Goal: Task Accomplishment & Management: Use online tool/utility

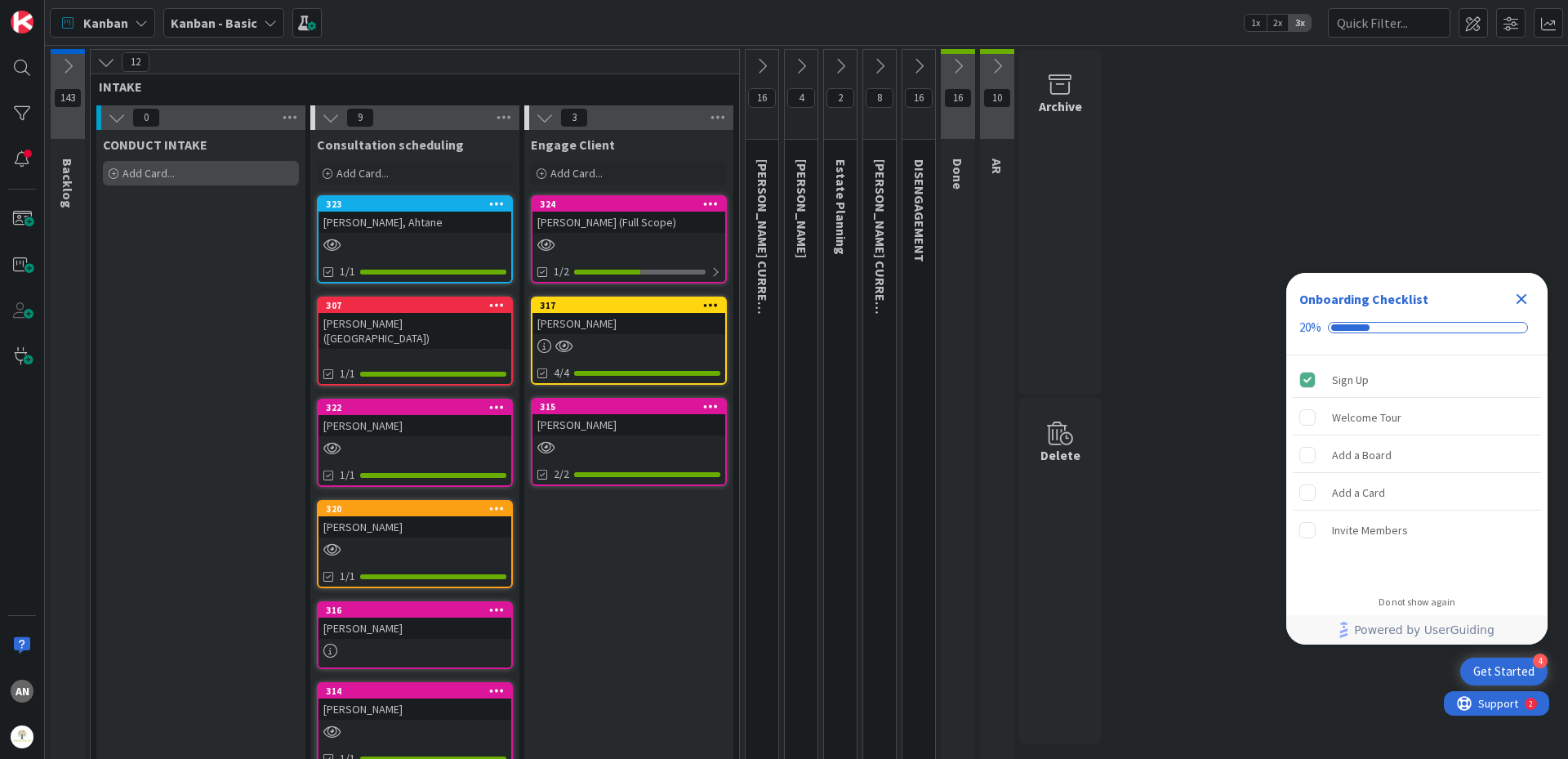
click at [175, 171] on div "Add Card..." at bounding box center [201, 173] width 196 height 25
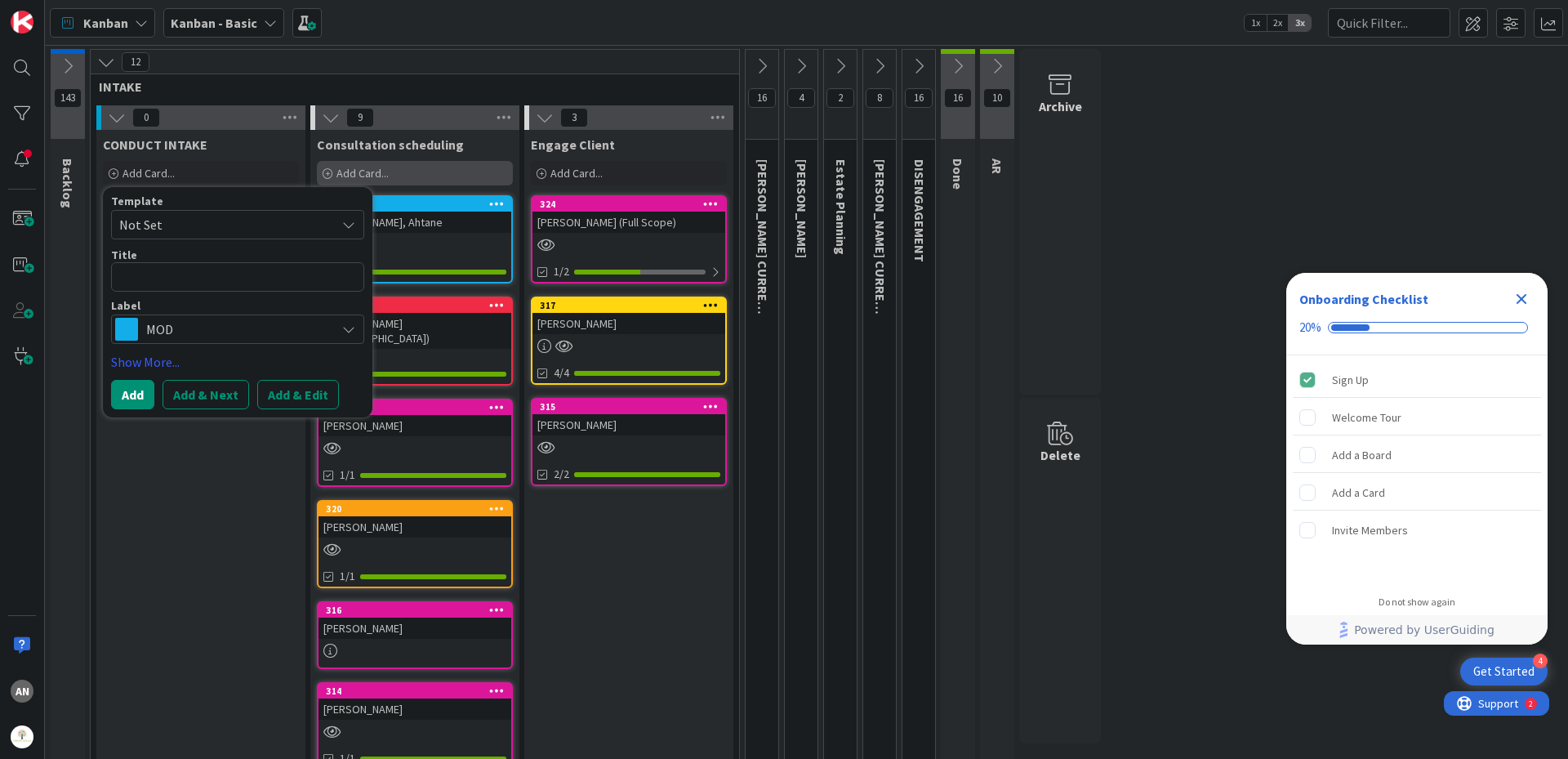
click at [387, 174] on span "Add Card..." at bounding box center [362, 173] width 52 height 15
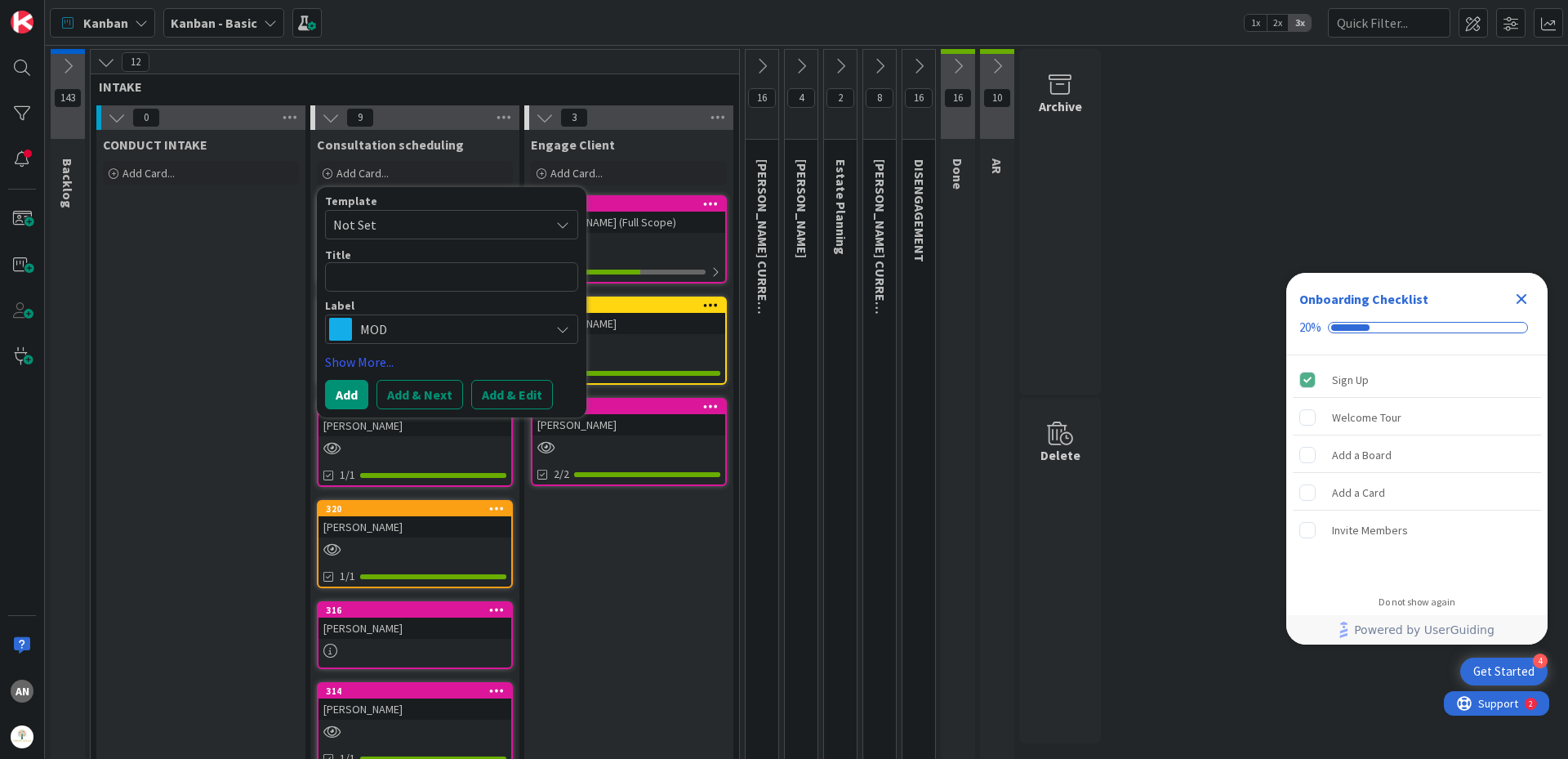
click at [381, 323] on span "MOD" at bounding box center [450, 329] width 181 height 23
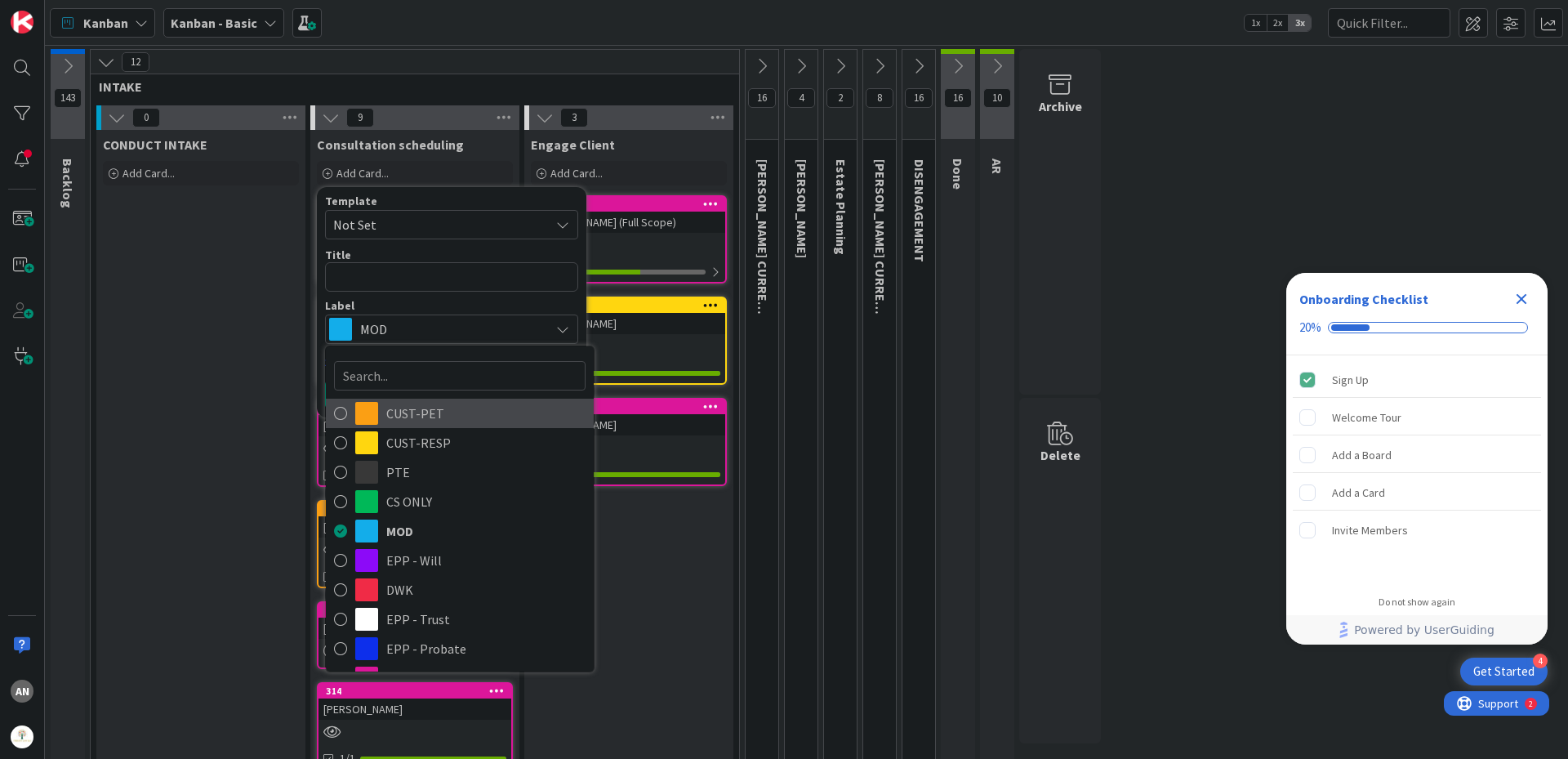
click at [420, 423] on span "CUST-PET" at bounding box center [485, 413] width 199 height 25
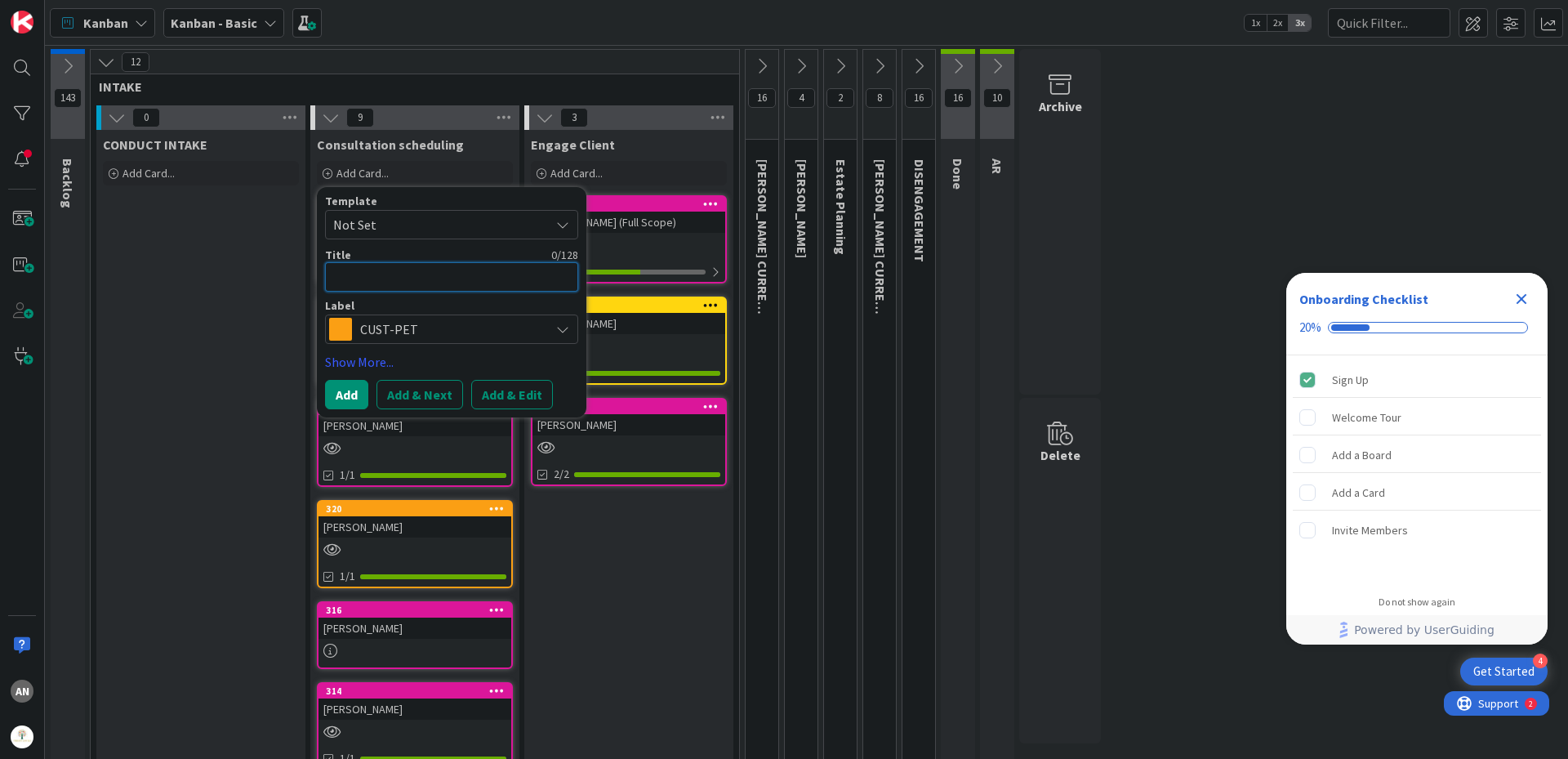
click at [382, 282] on textarea at bounding box center [451, 277] width 253 height 29
type textarea "x"
type textarea "M"
type textarea "x"
type textarea "Me"
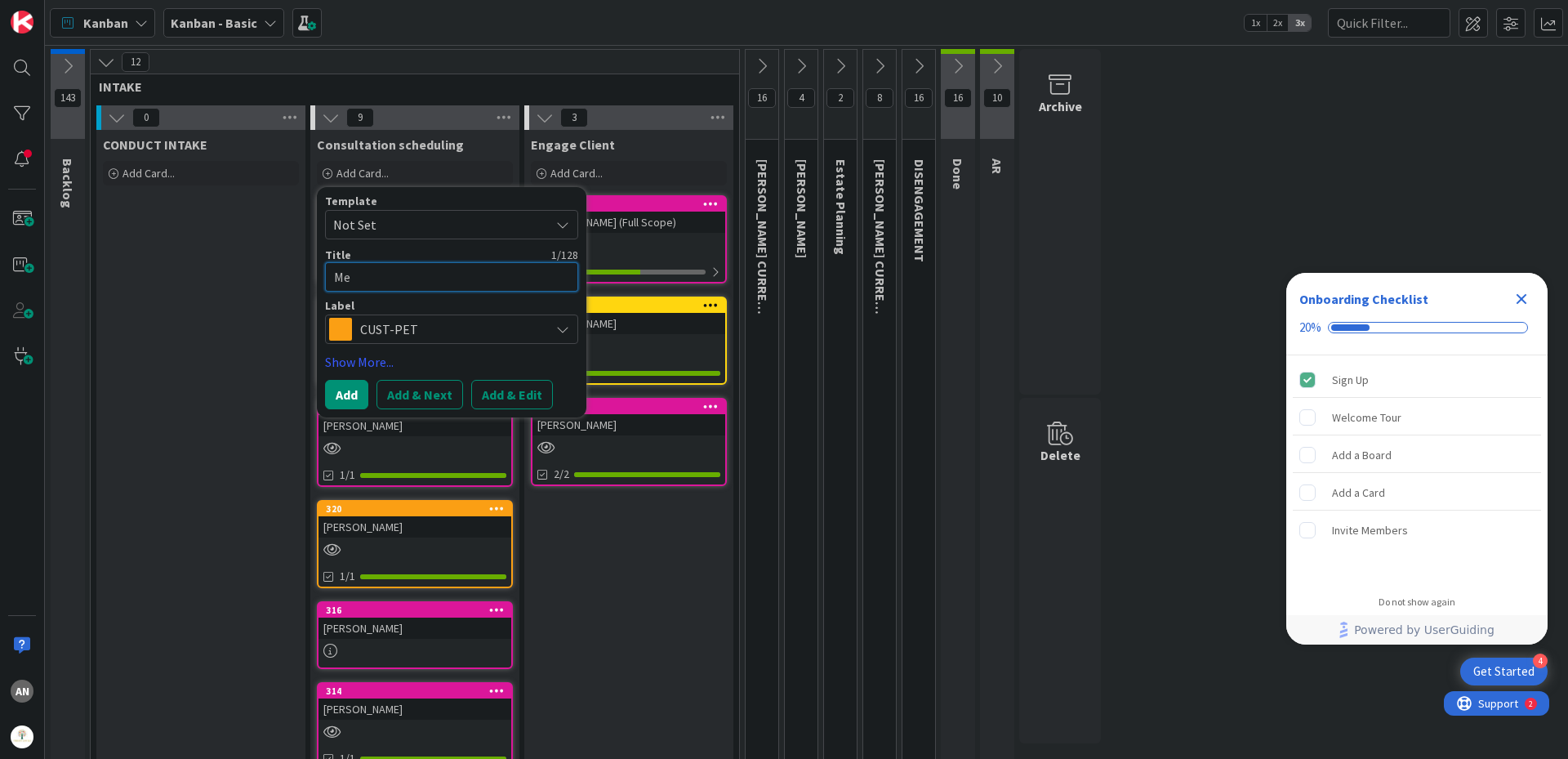
type textarea "x"
type textarea "Mej"
type textarea "x"
type textarea "Meji"
type textarea "x"
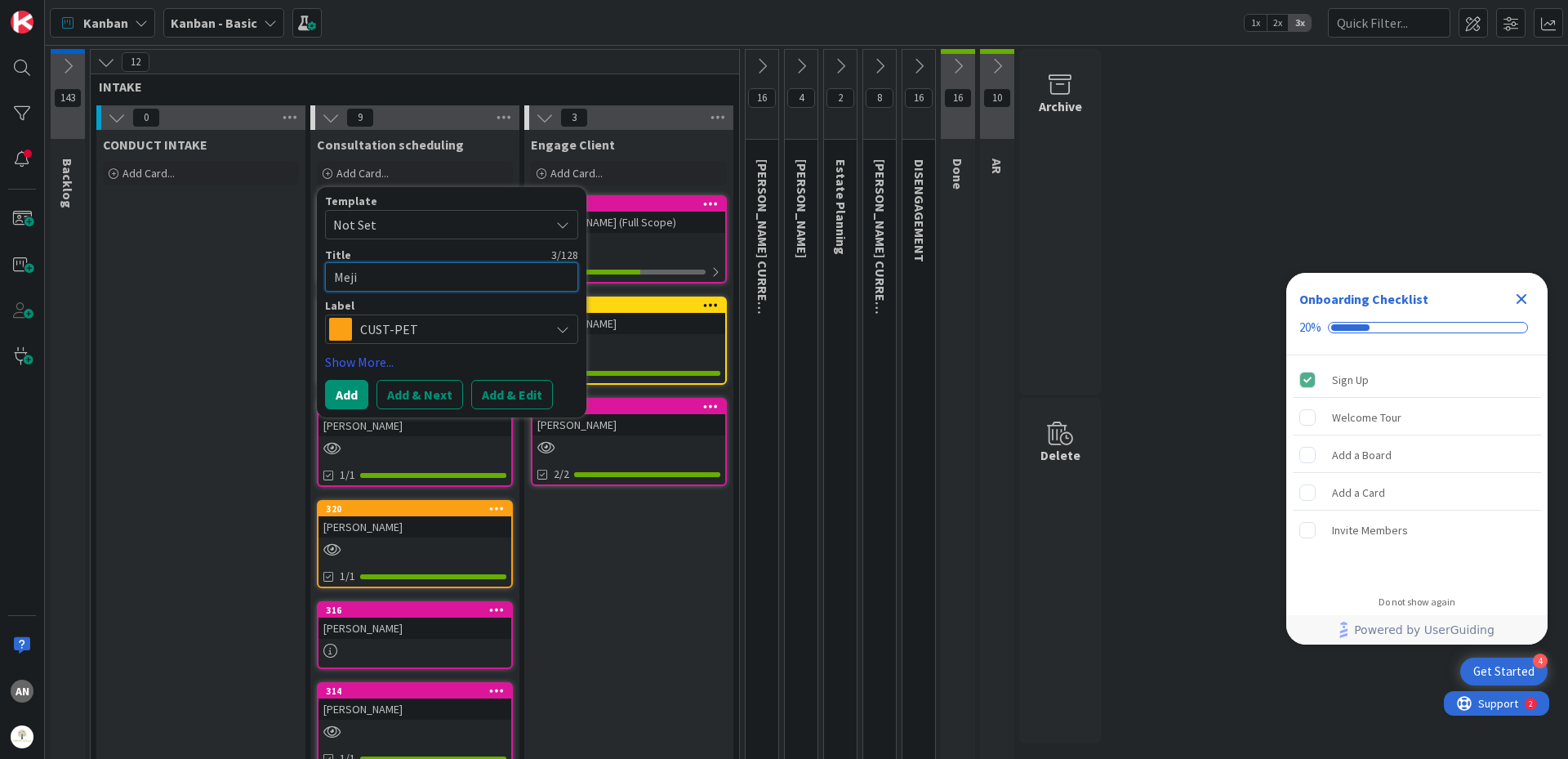
type textarea "[PERSON_NAME]"
type textarea "x"
type textarea "[PERSON_NAME],"
type textarea "x"
type textarea "[PERSON_NAME],"
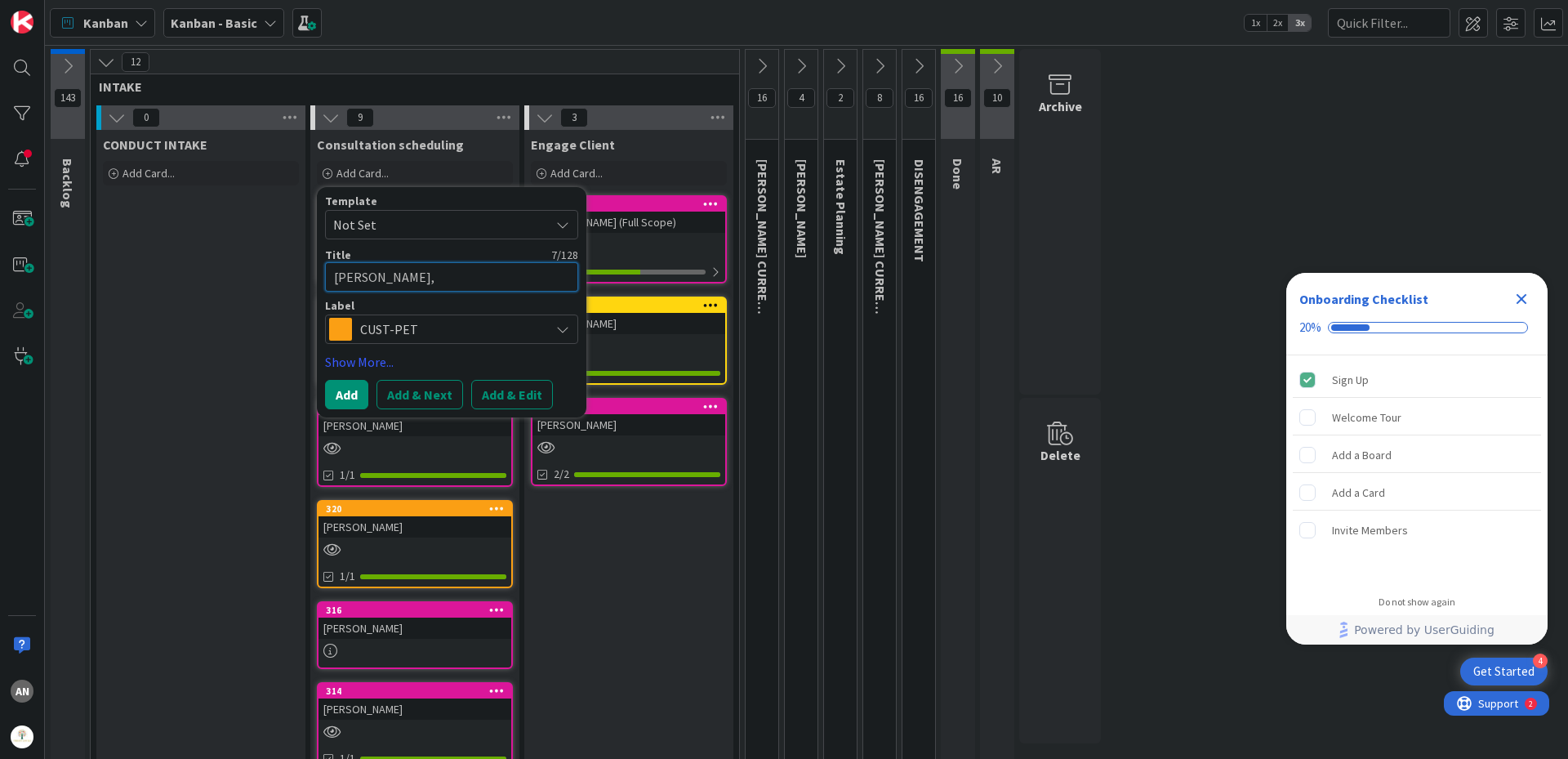
type textarea "x"
type textarea "[PERSON_NAME], A"
type textarea "x"
type textarea "[PERSON_NAME], Ar"
type textarea "x"
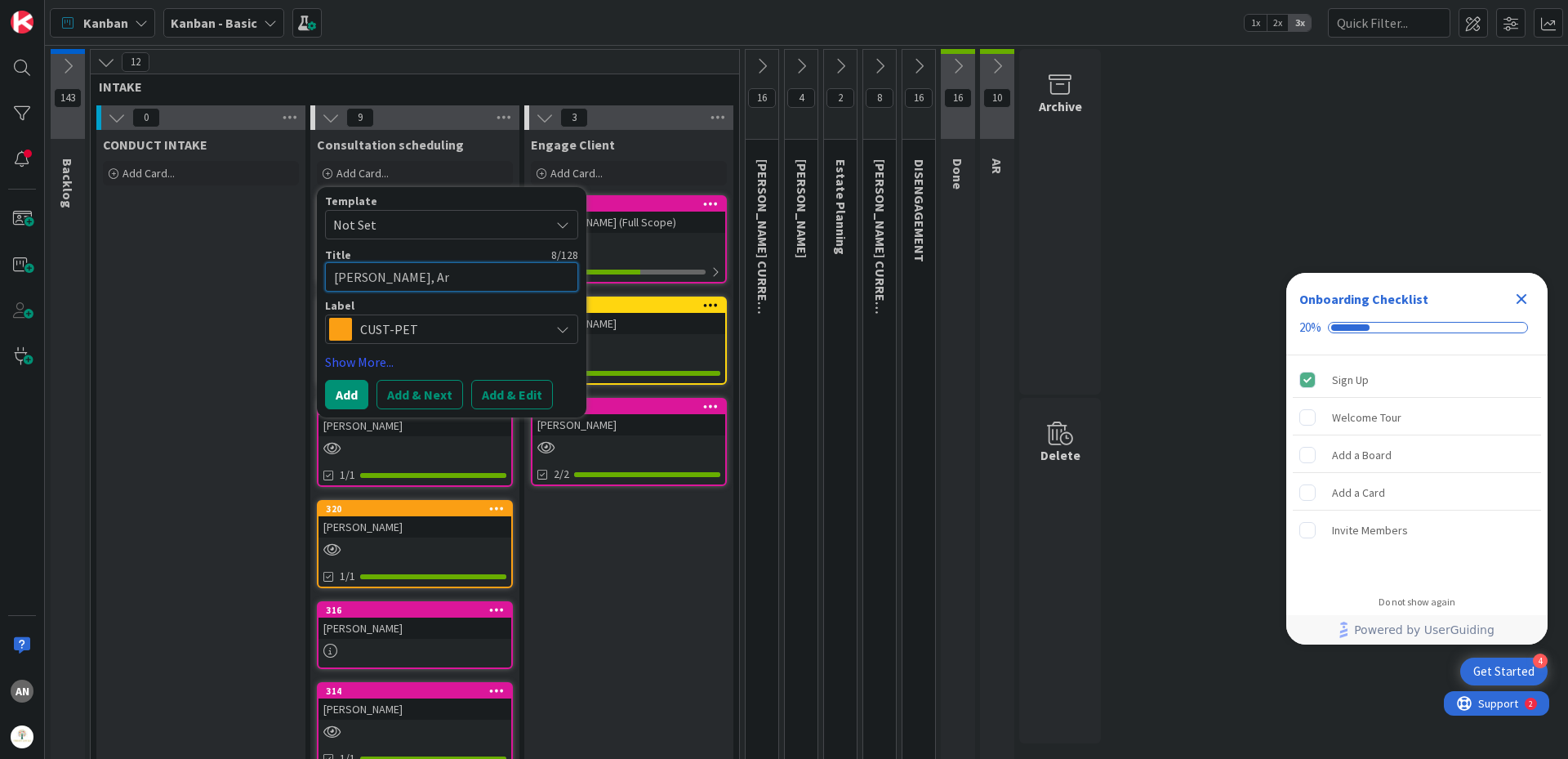
type textarea "[PERSON_NAME], Arm"
type textarea "x"
type textarea "[PERSON_NAME]"
type textarea "x"
type textarea "[PERSON_NAME]"
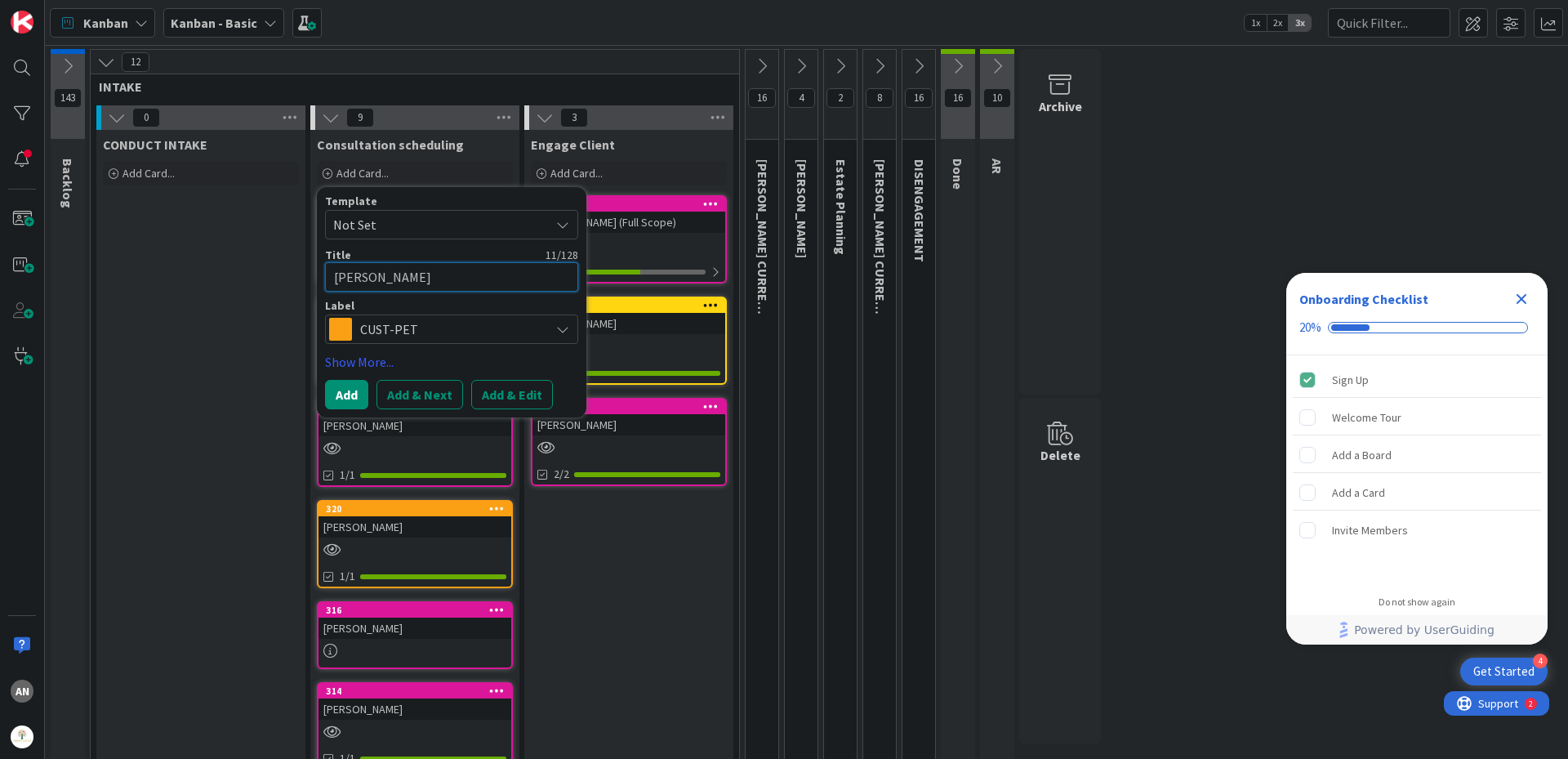
type textarea "x"
type textarea "[PERSON_NAME]"
type textarea "x"
type textarea "[PERSON_NAME]"
click at [354, 380] on div "Template Not Set Title 14 / 128 [PERSON_NAME] Label CUST-PET CUST-PET CUST-RESP…" at bounding box center [451, 302] width 253 height 214
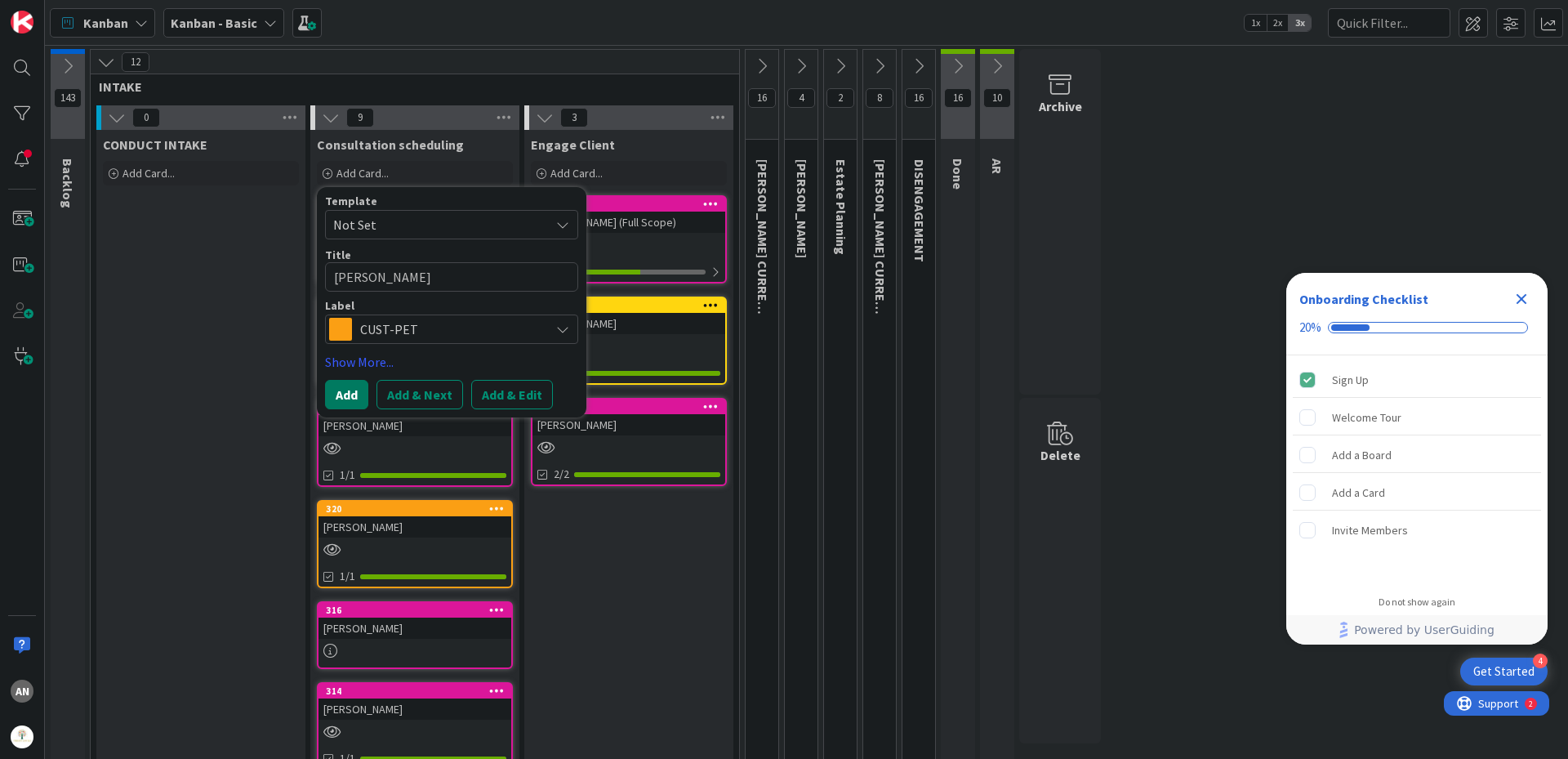
click at [353, 384] on button "Add" at bounding box center [346, 394] width 43 height 29
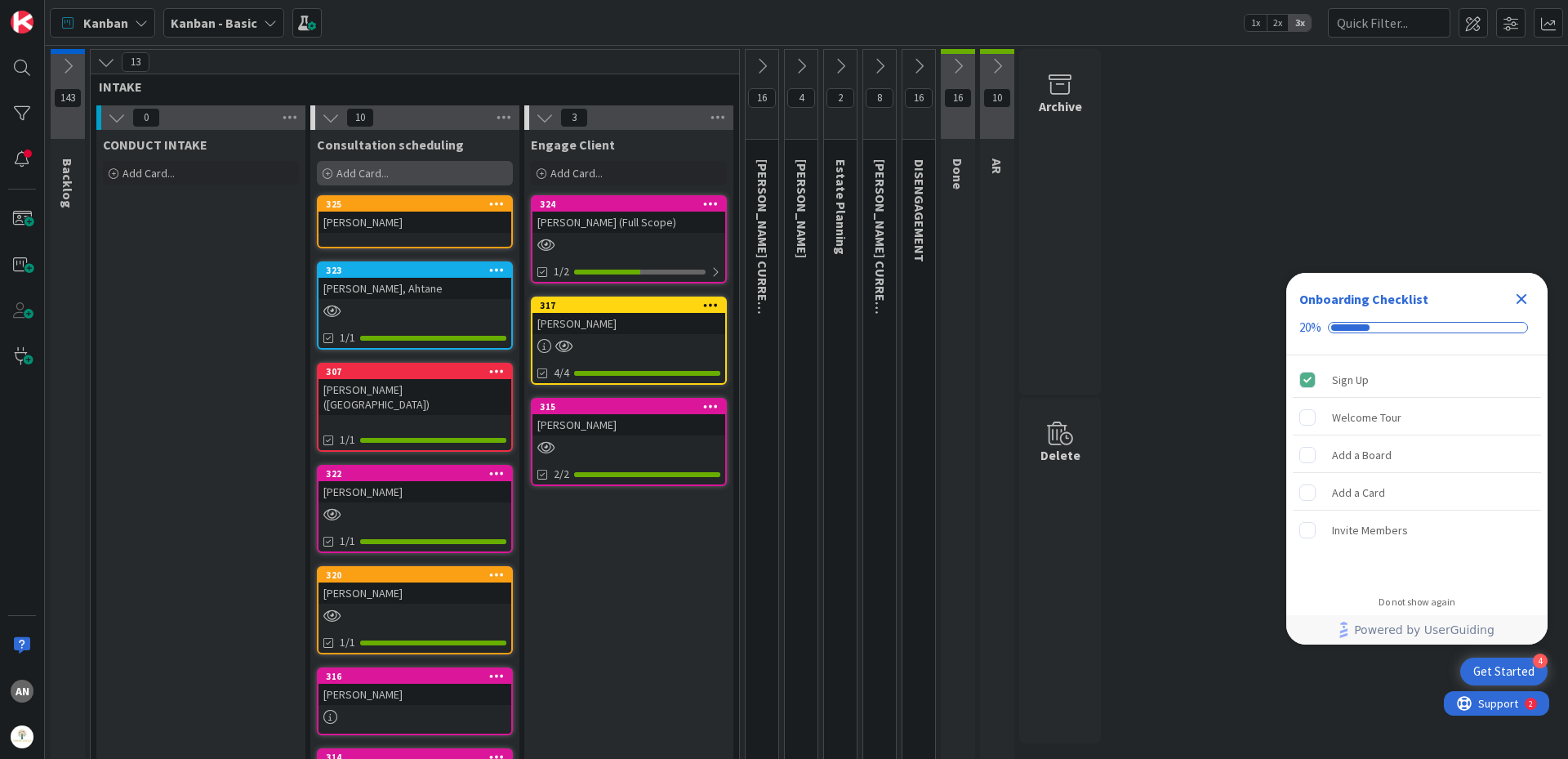
click at [358, 175] on span "Add Card..." at bounding box center [362, 173] width 52 height 15
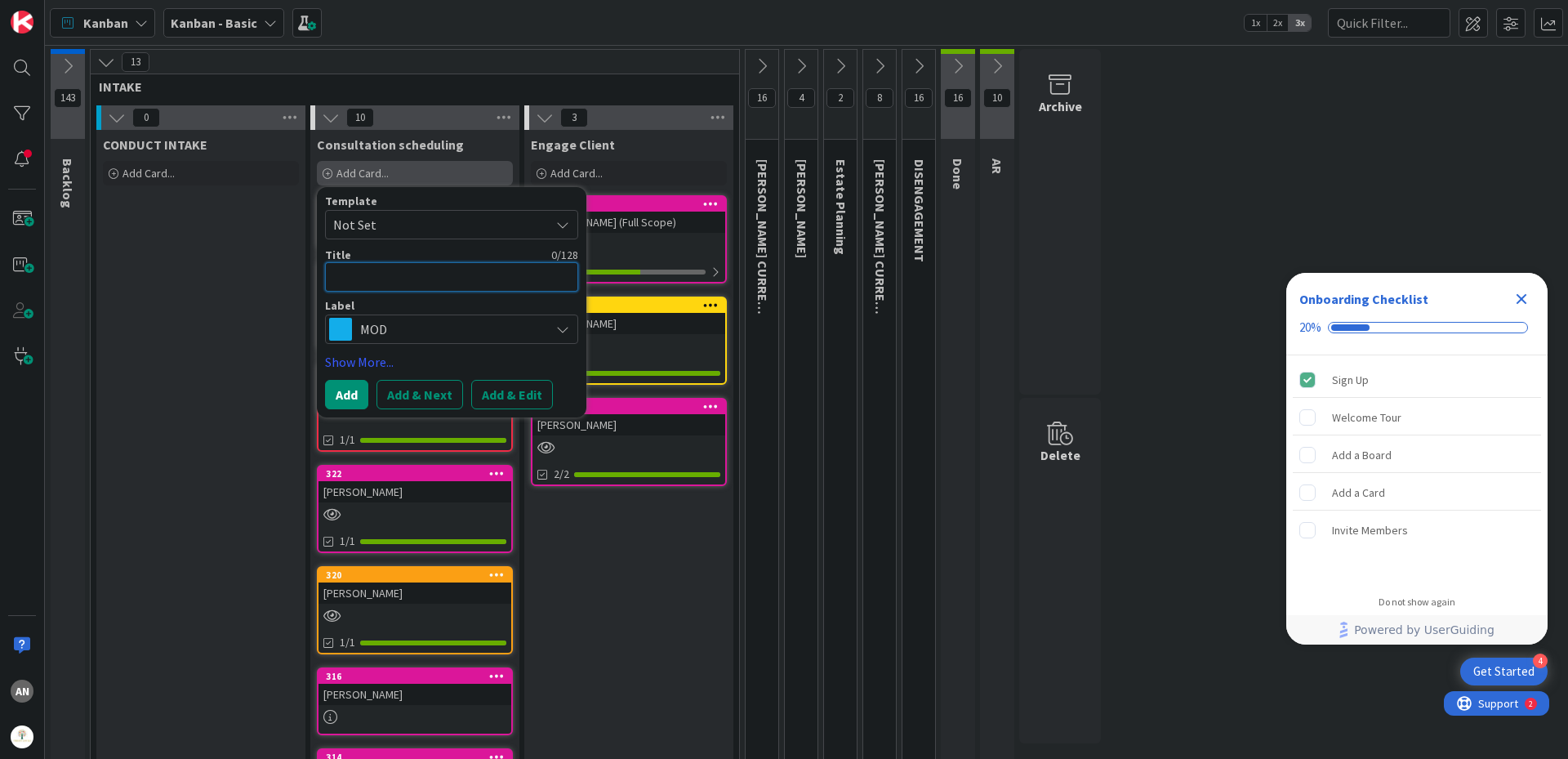
type textarea "x"
type textarea "M"
type textarea "x"
type textarea "Me"
type textarea "x"
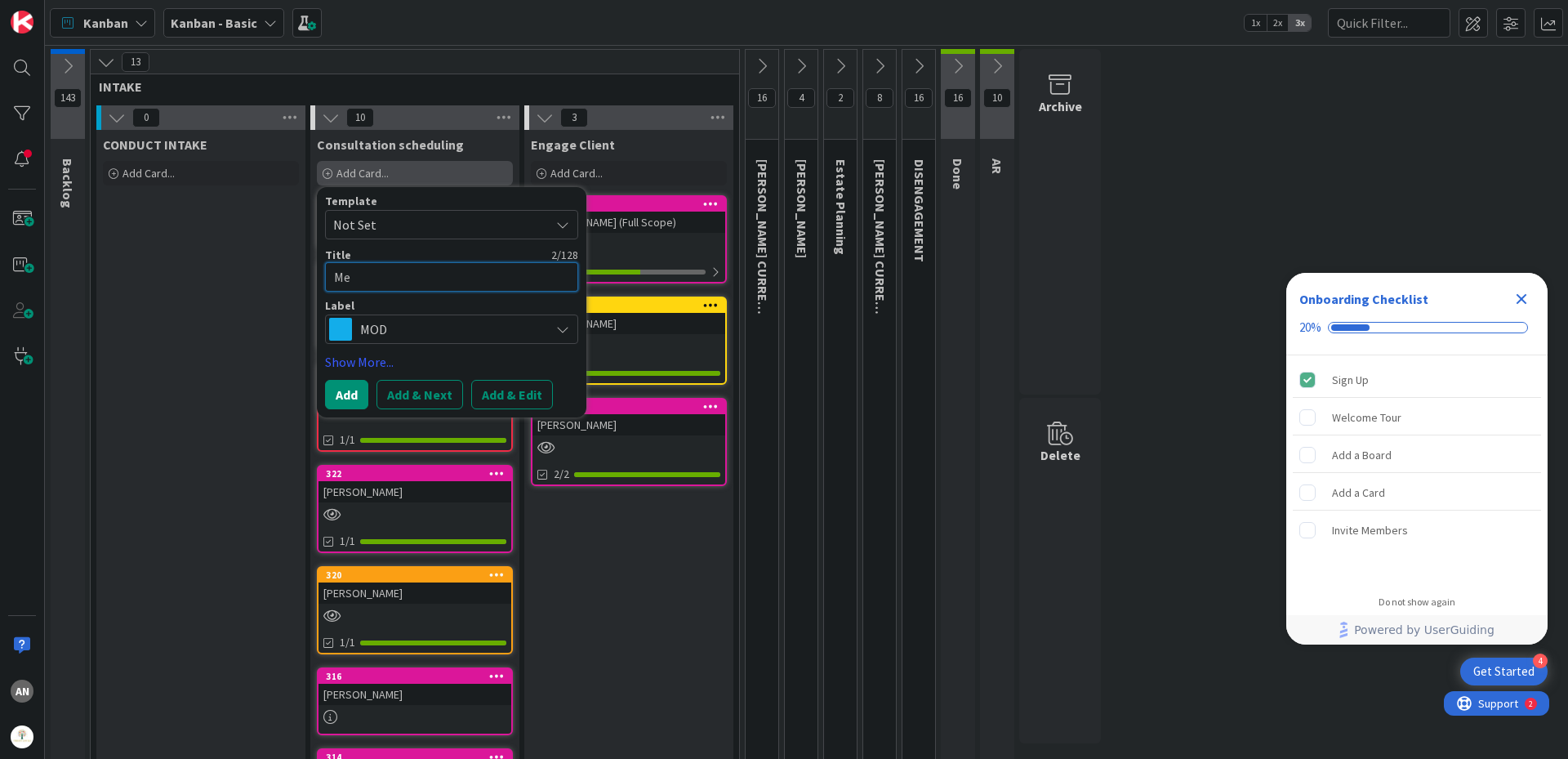
type textarea "Mey"
type textarea "x"
type textarea "Meye"
type textarea "x"
type textarea "[PERSON_NAME]"
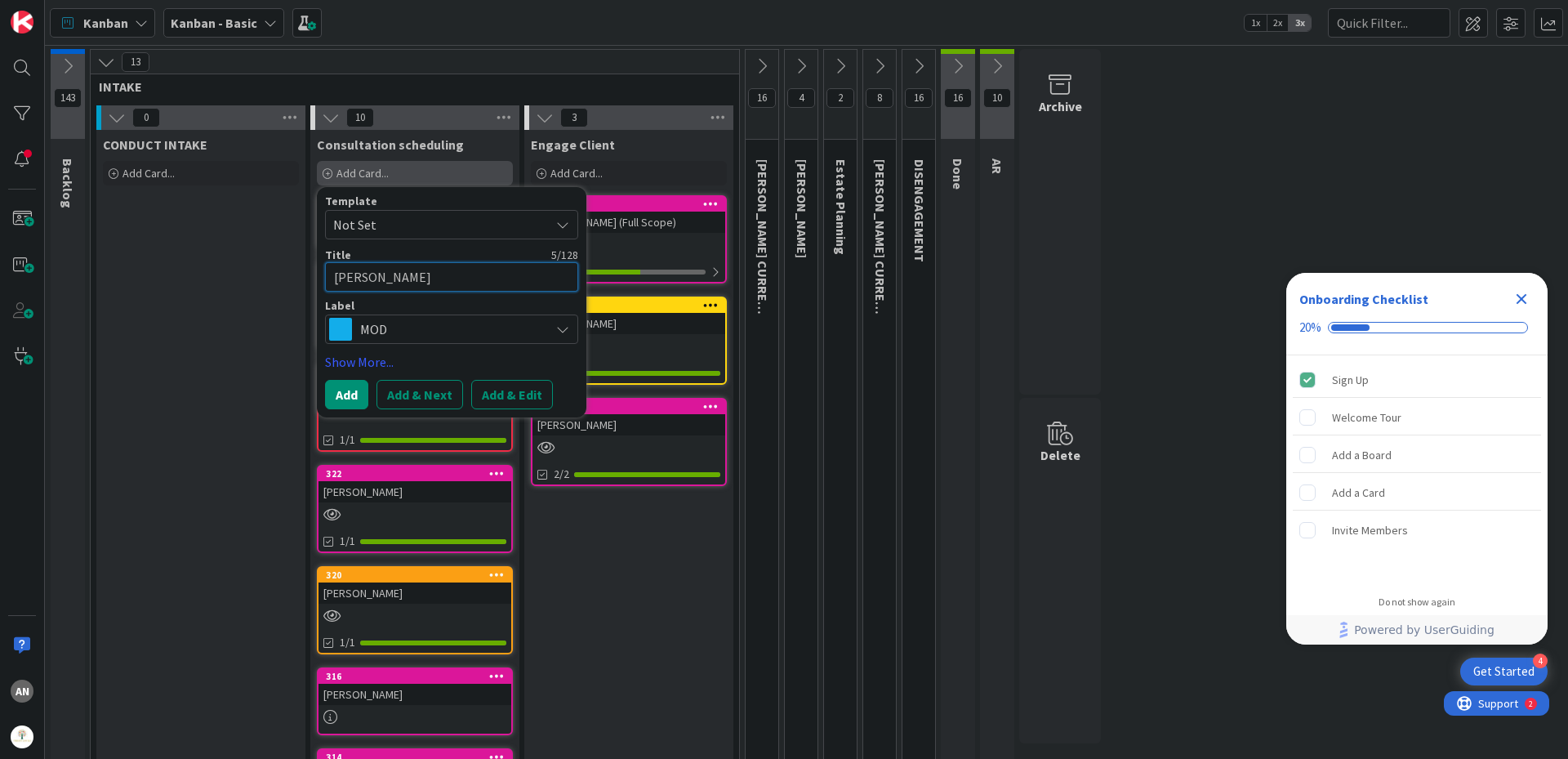
type textarea "x"
type textarea "[PERSON_NAME],"
type textarea "x"
type textarea "[PERSON_NAME],"
type textarea "x"
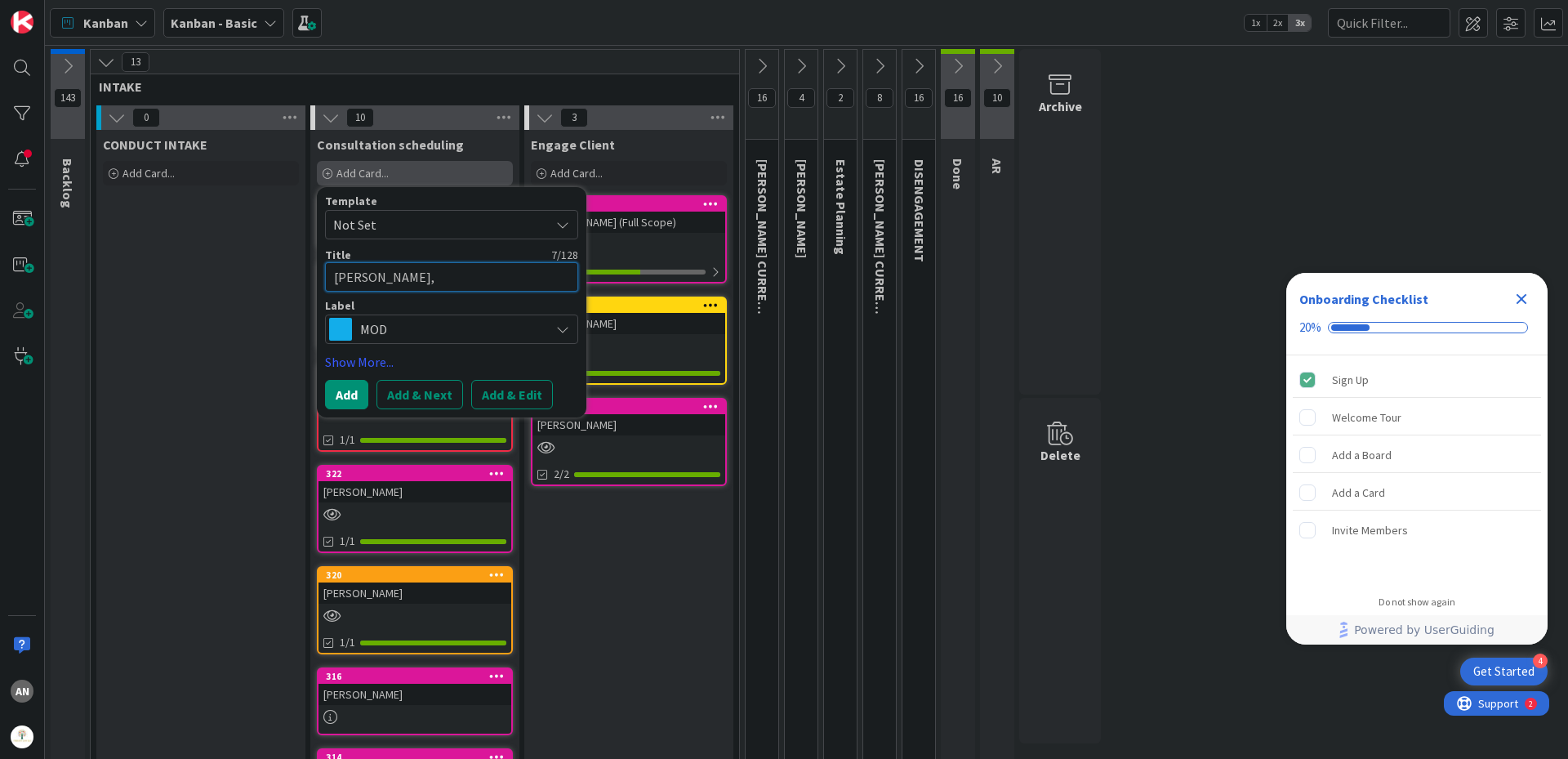
type textarea "[PERSON_NAME], S"
type textarea "x"
type textarea "[PERSON_NAME]"
type textarea "x"
type textarea "[PERSON_NAME]"
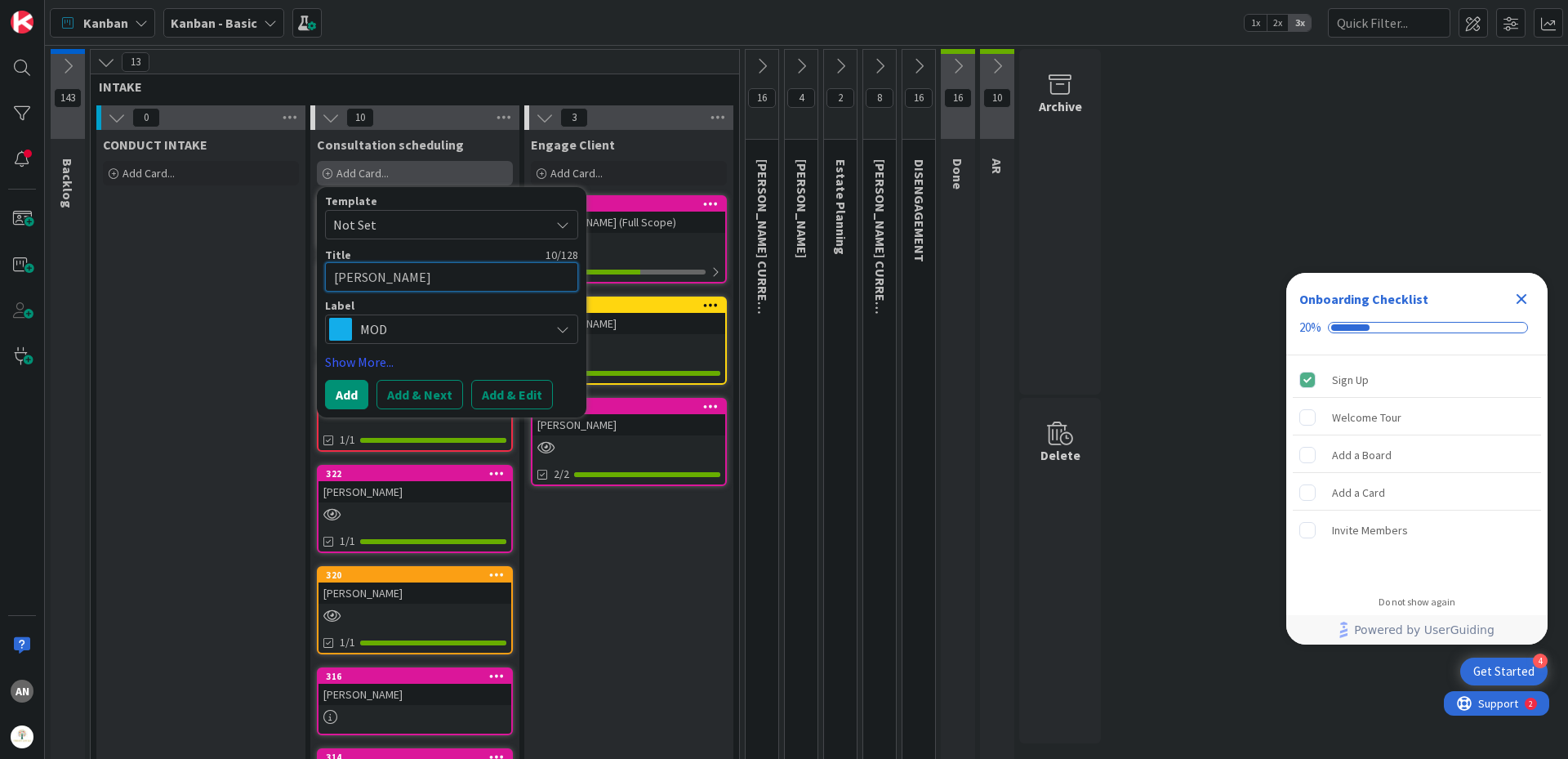
type textarea "x"
type textarea "[PERSON_NAME]"
type textarea "x"
type textarea "[PERSON_NAME]"
type textarea "x"
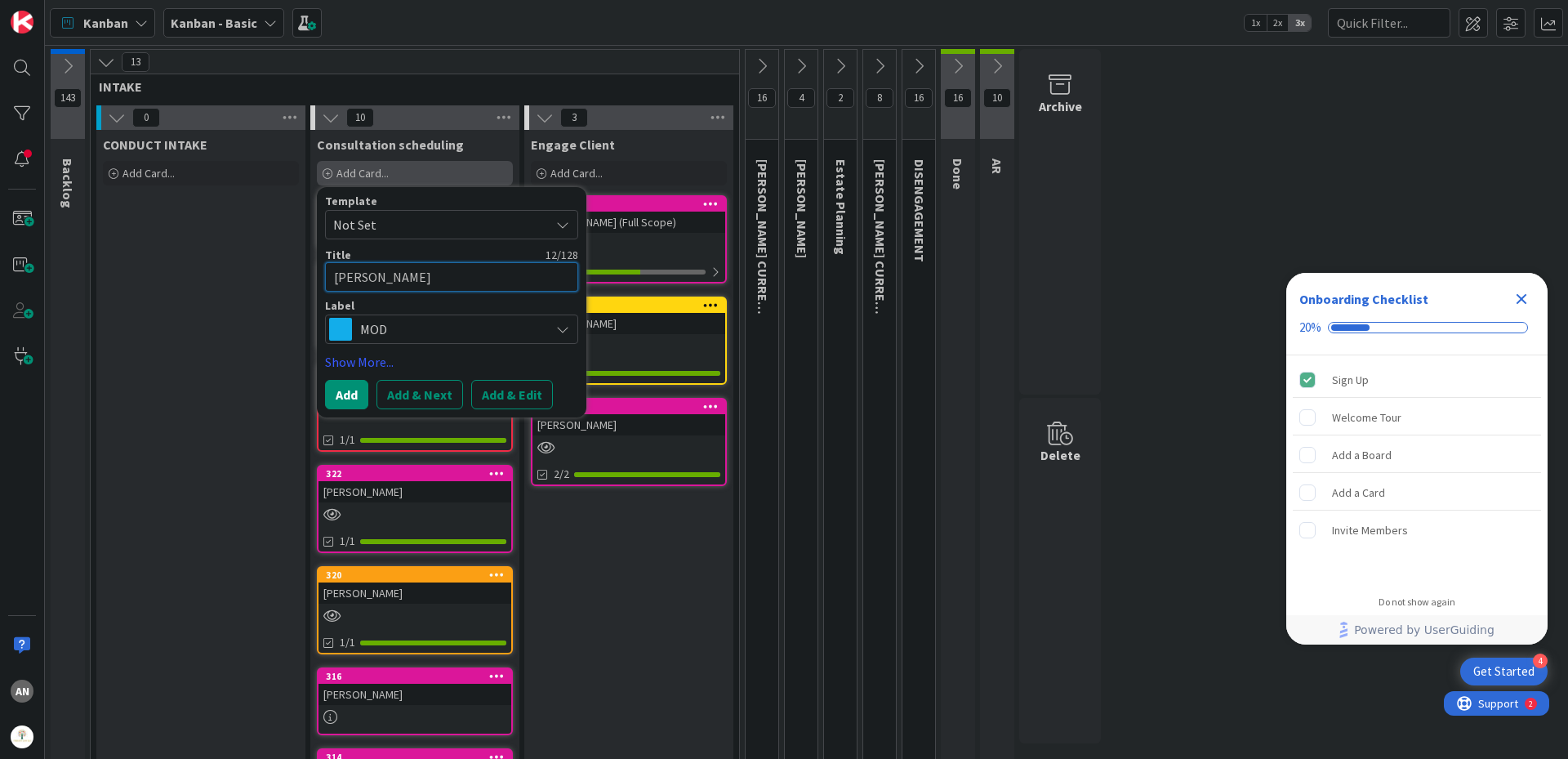
type textarea "[PERSON_NAME]"
type textarea "x"
type textarea "[PERSON_NAME][GEOGRAPHIC_DATA]"
type textarea "x"
type textarea "[PERSON_NAME]"
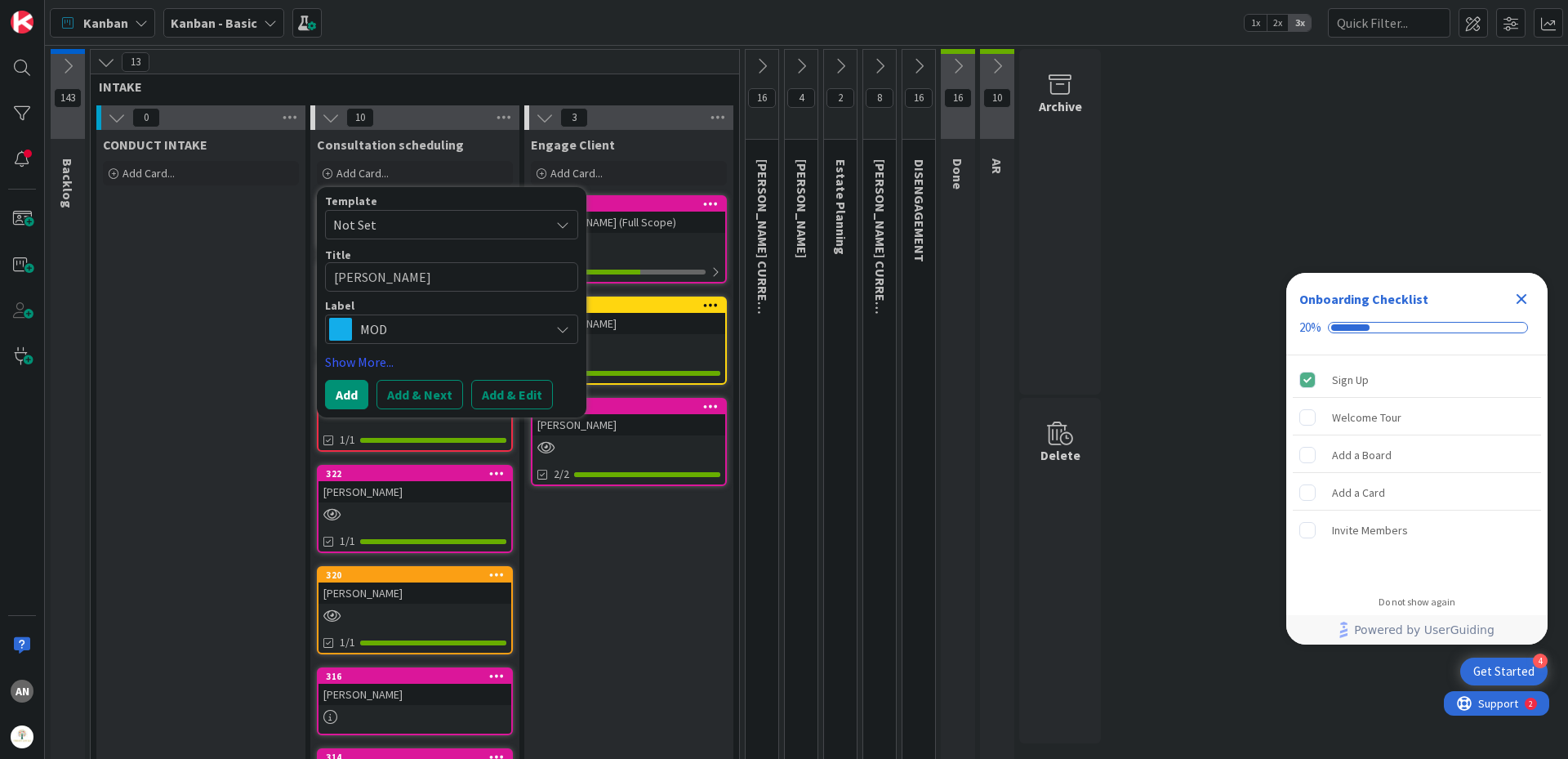
click at [393, 327] on span "MOD" at bounding box center [450, 329] width 181 height 23
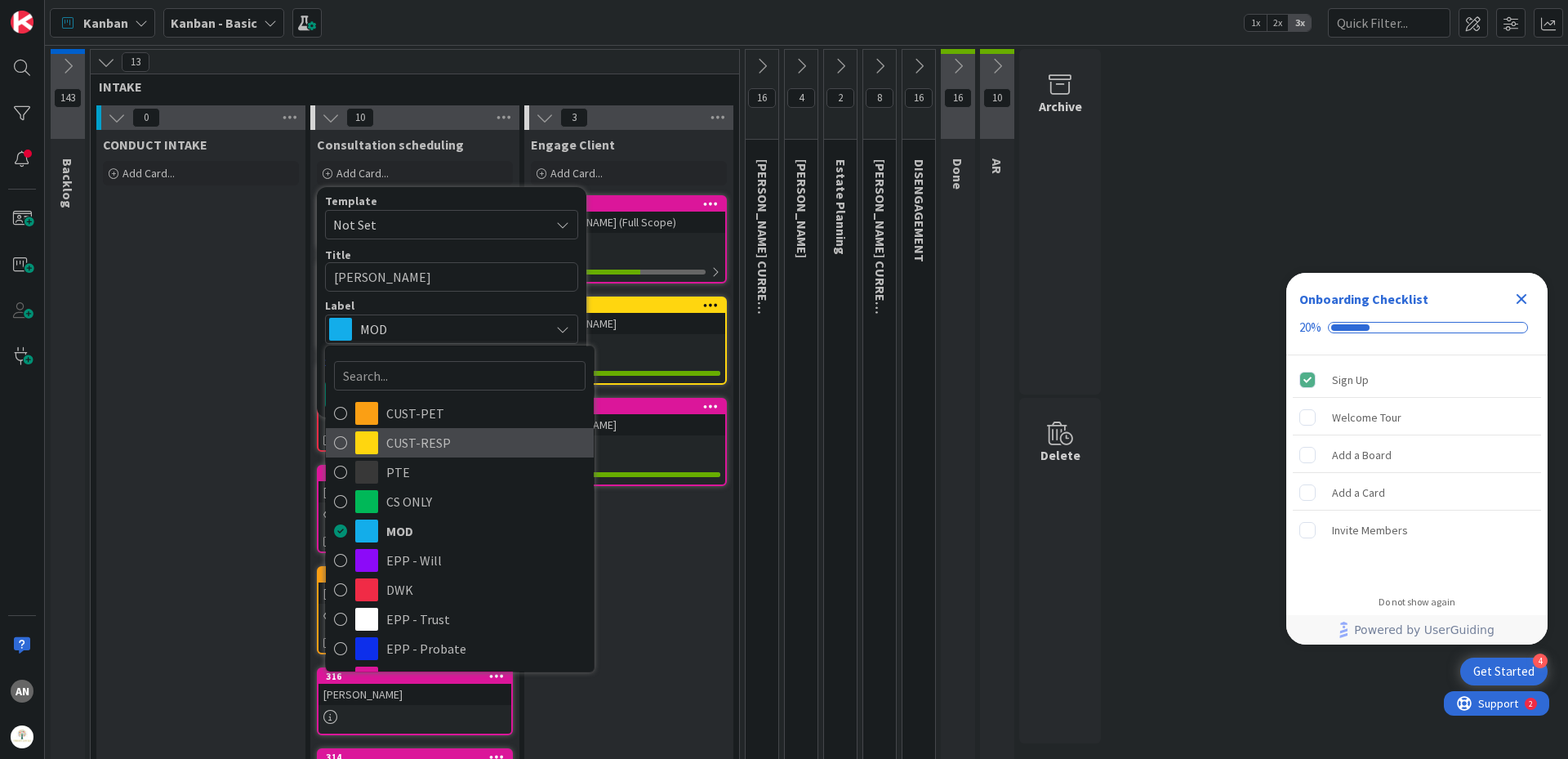
click at [414, 435] on span "CUST-RESP" at bounding box center [485, 442] width 199 height 25
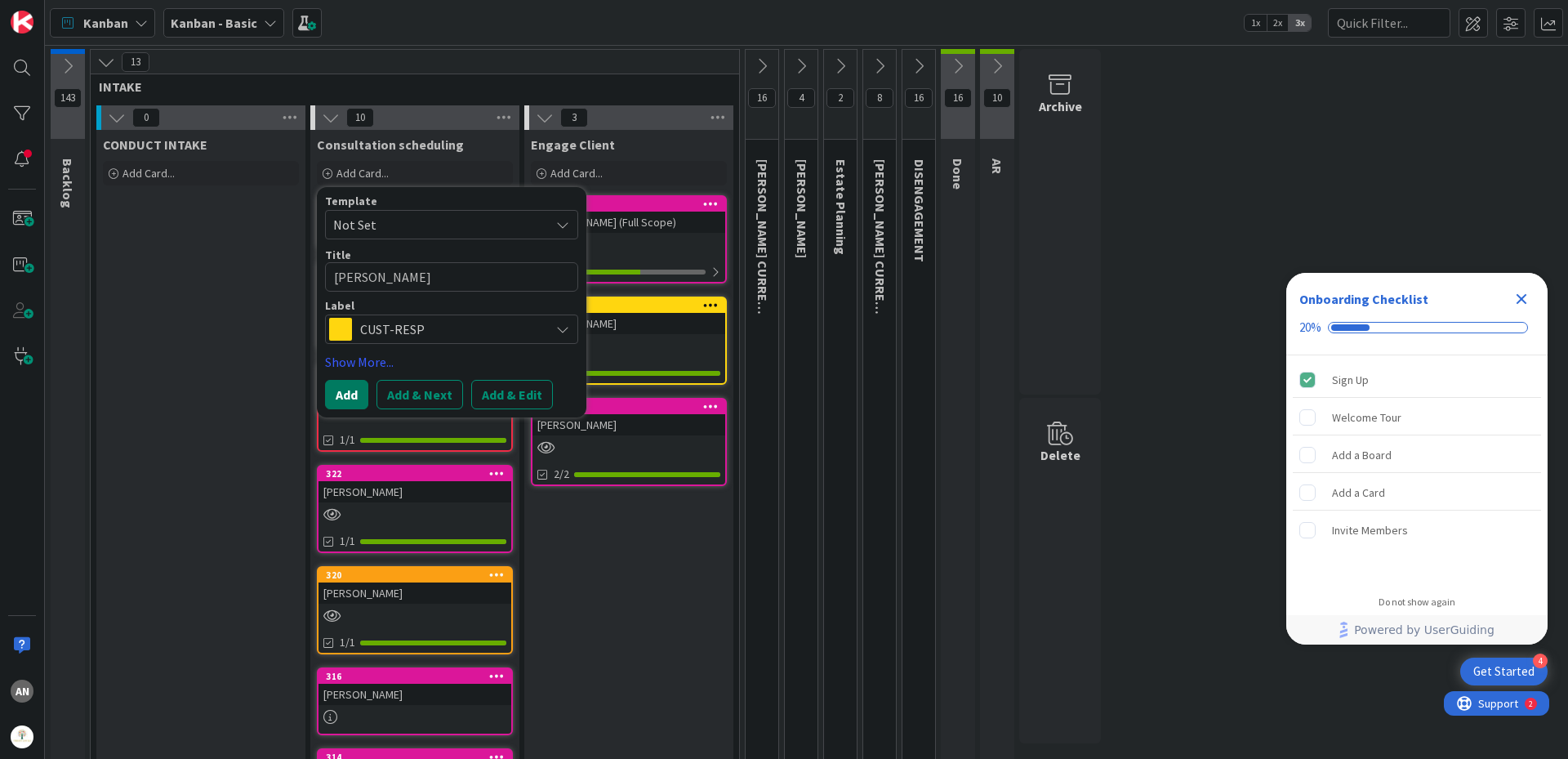
click at [350, 403] on button "Add" at bounding box center [346, 394] width 43 height 29
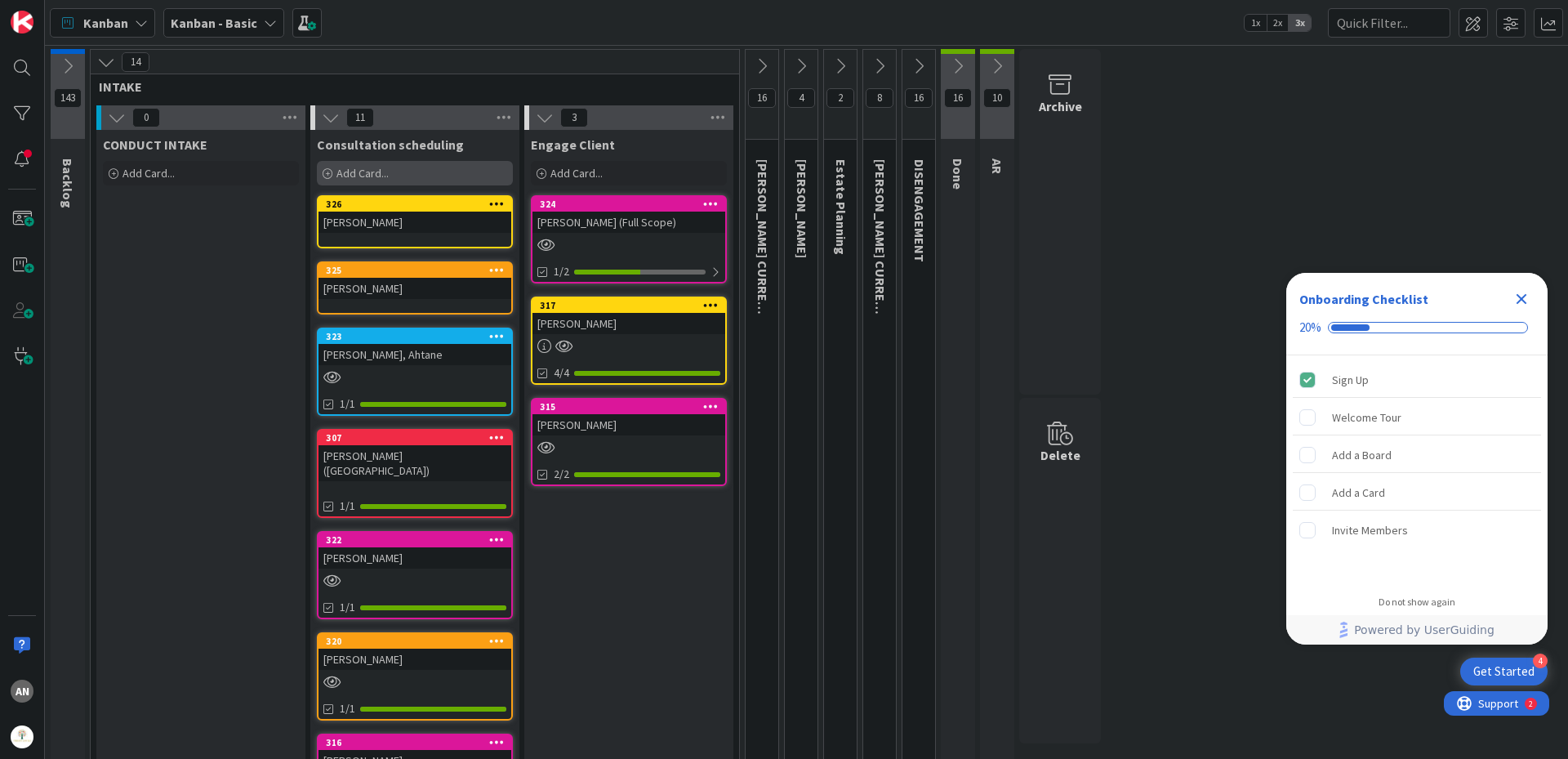
click at [390, 169] on div "Add Card..." at bounding box center [414, 173] width 196 height 25
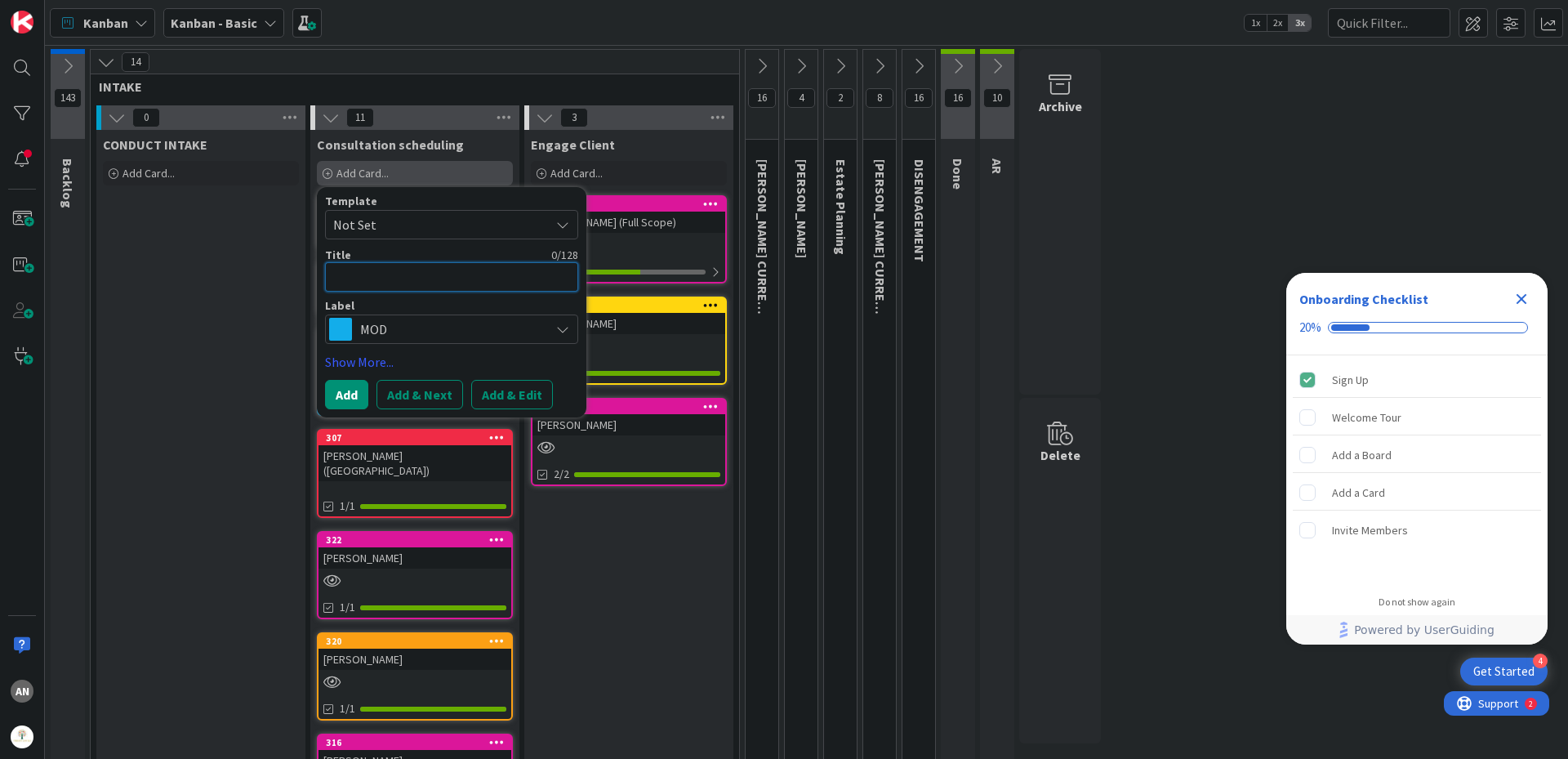
type textarea "x"
type textarea "C"
type textarea "x"
type textarea "Ca"
type textarea "x"
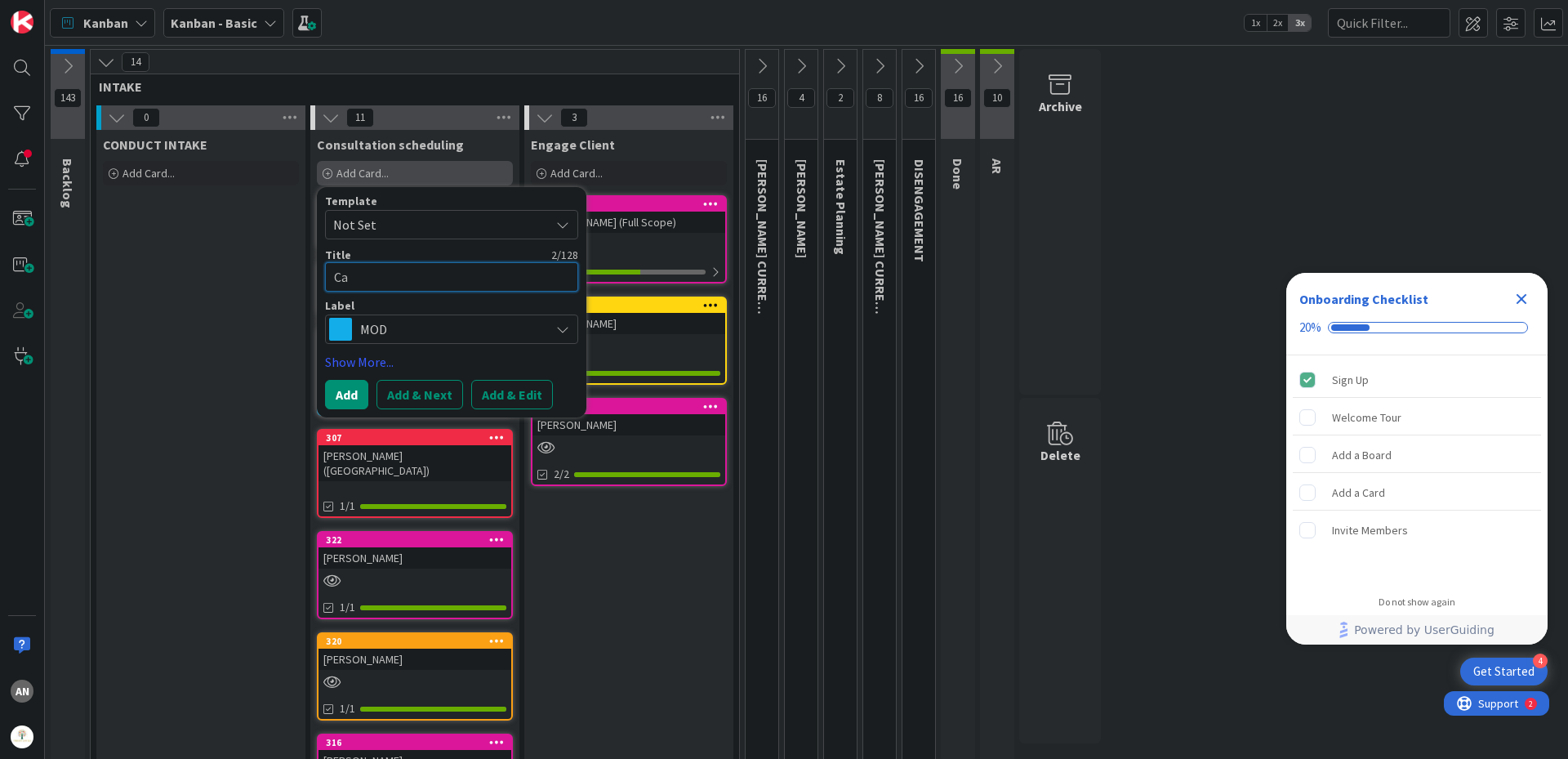
type textarea "Cas"
type textarea "x"
type textarea "Cast"
type textarea "x"
type textarea "Castr"
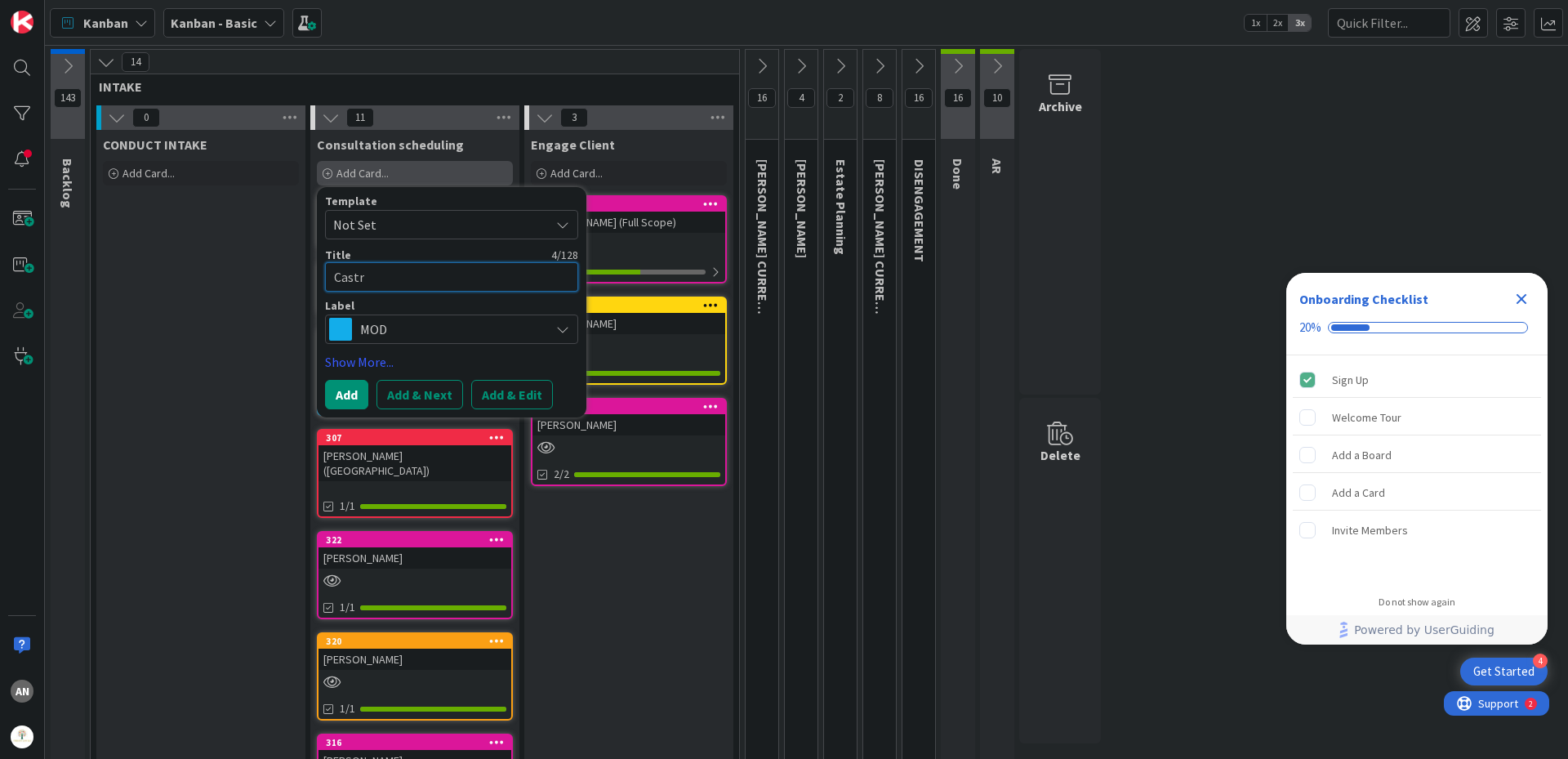
type textarea "x"
type textarea "[PERSON_NAME]"
type textarea "x"
type textarea "[PERSON_NAME],"
type textarea "x"
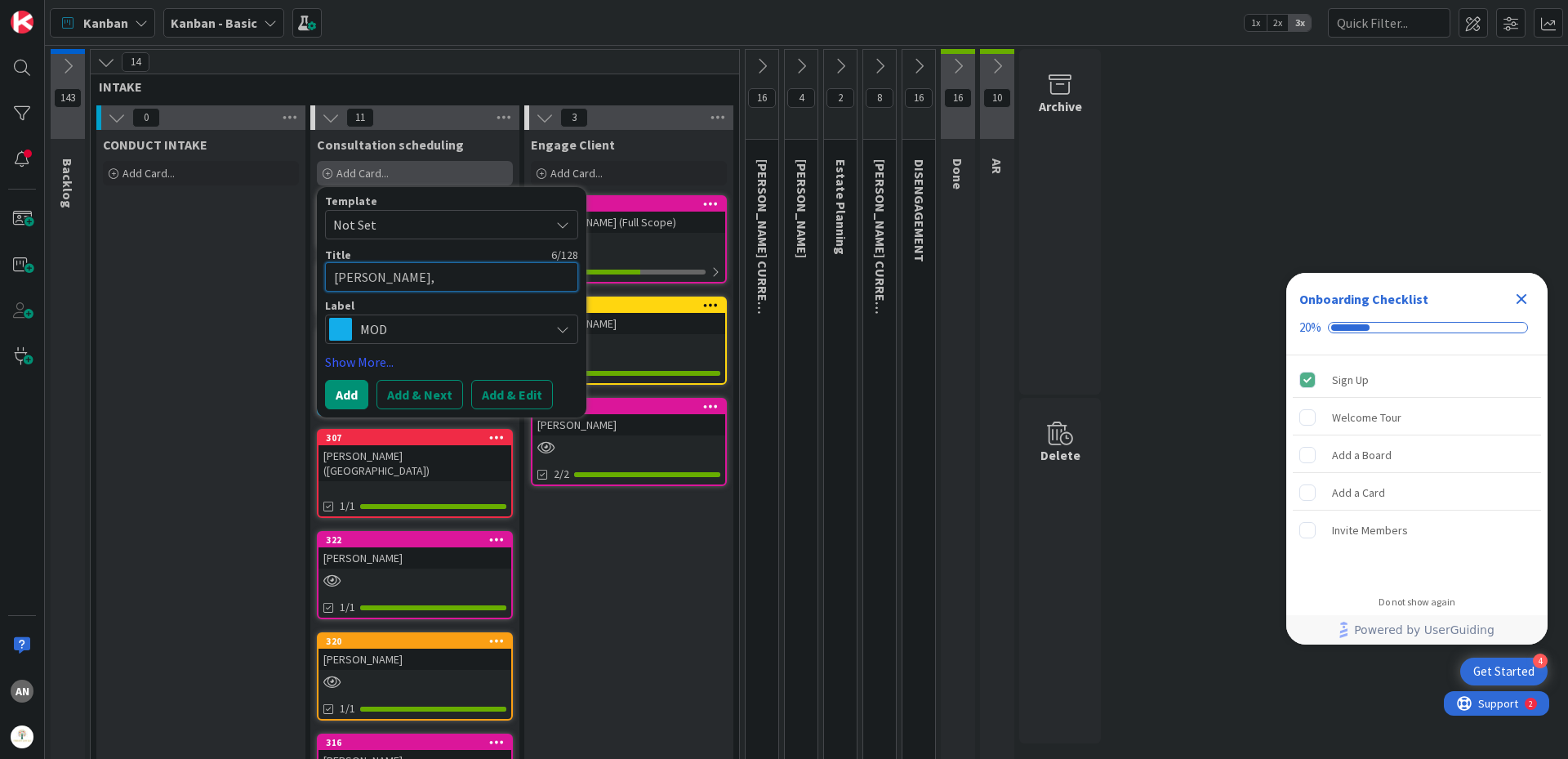
type textarea "[PERSON_NAME],"
type textarea "x"
type textarea "[PERSON_NAME], S"
type textarea "x"
type textarea "[PERSON_NAME], Si"
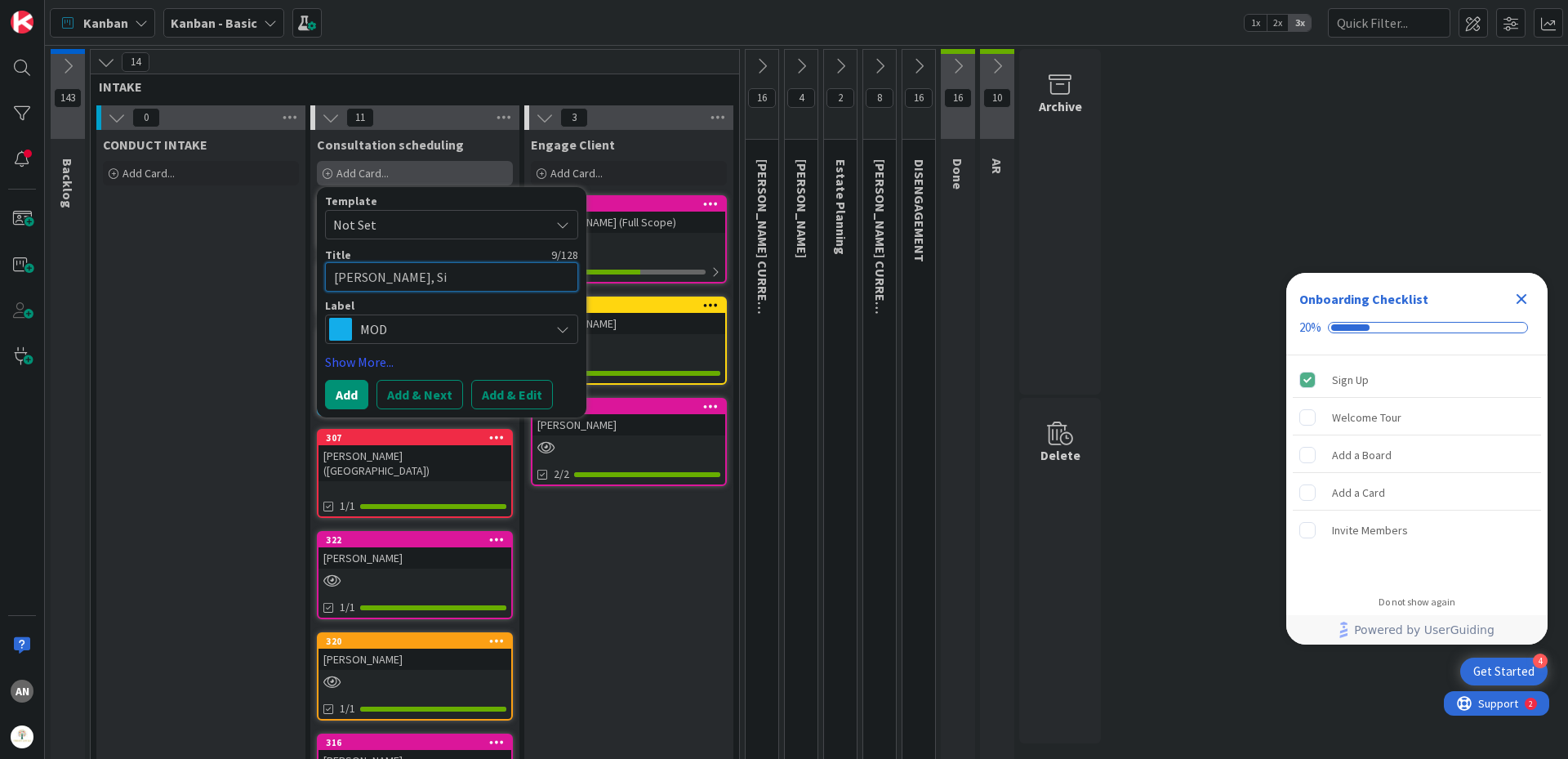
type textarea "x"
type textarea "[PERSON_NAME], Sin"
type textarea "x"
type textarea "[PERSON_NAME], Sint"
type textarea "x"
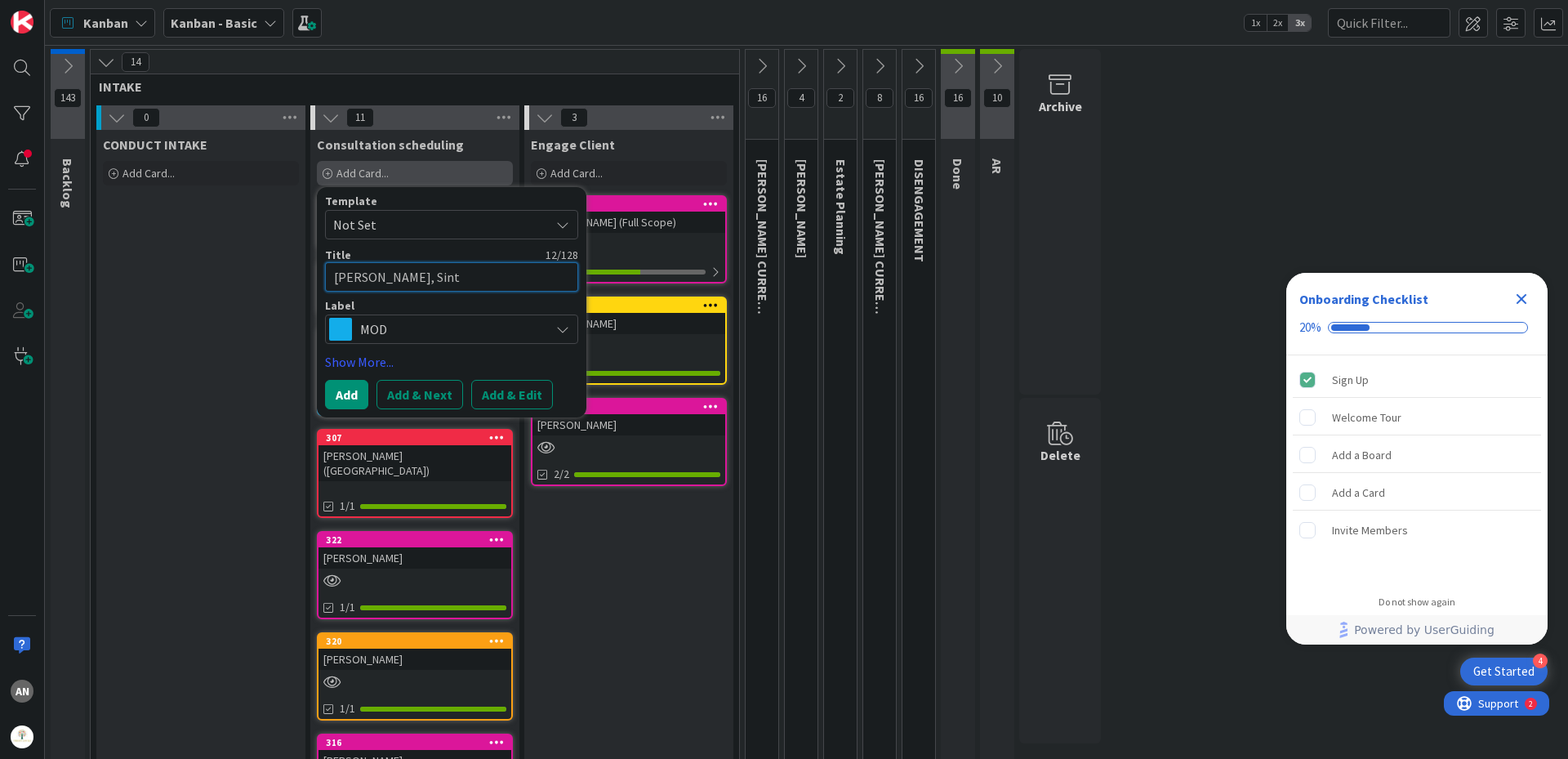
type textarea "[PERSON_NAME]"
type textarea "x"
type textarea "[PERSON_NAME], Sinthi"
type textarea "x"
type textarea "[PERSON_NAME][GEOGRAPHIC_DATA]"
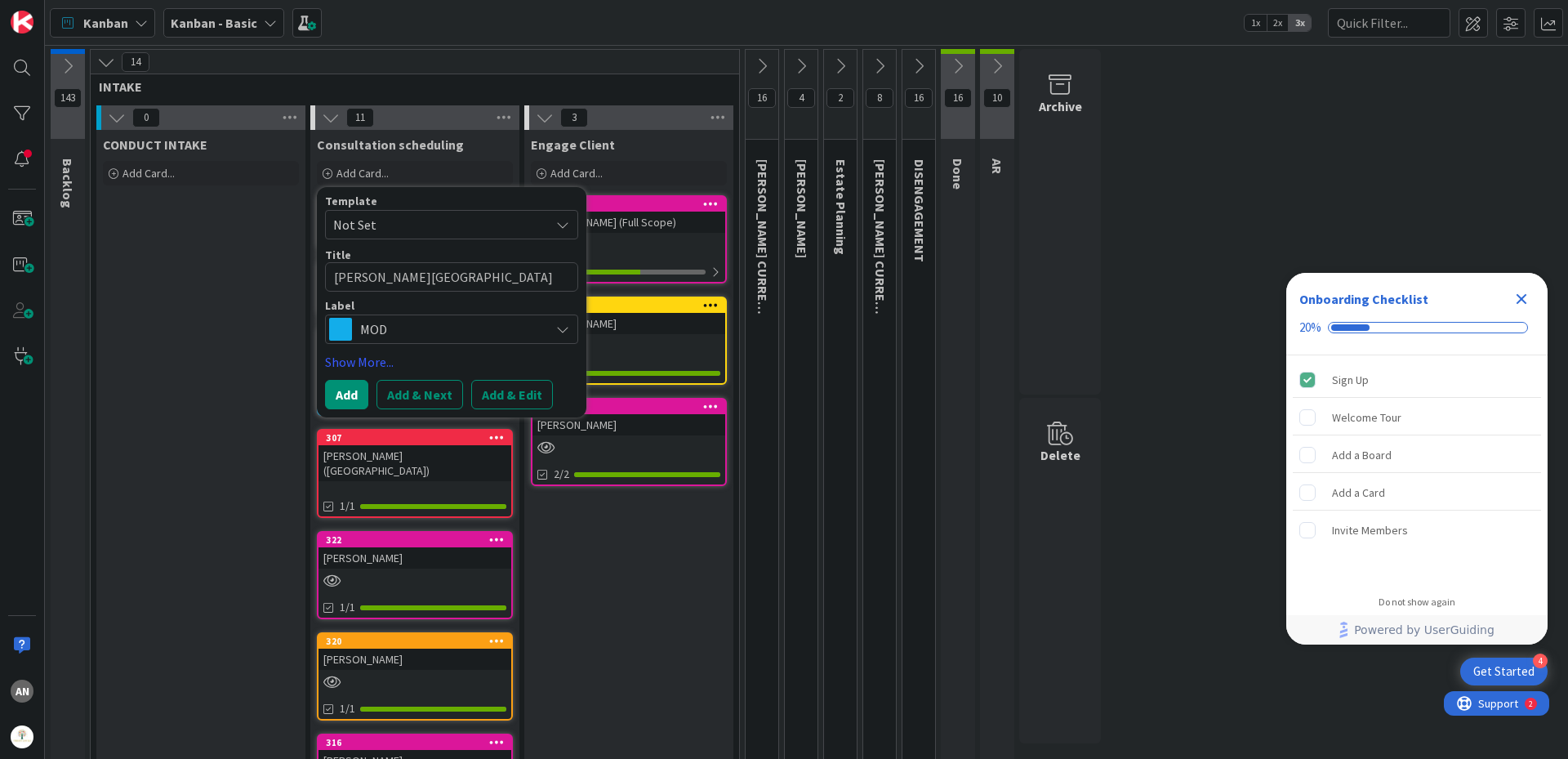
click at [452, 332] on span "MOD" at bounding box center [450, 329] width 181 height 23
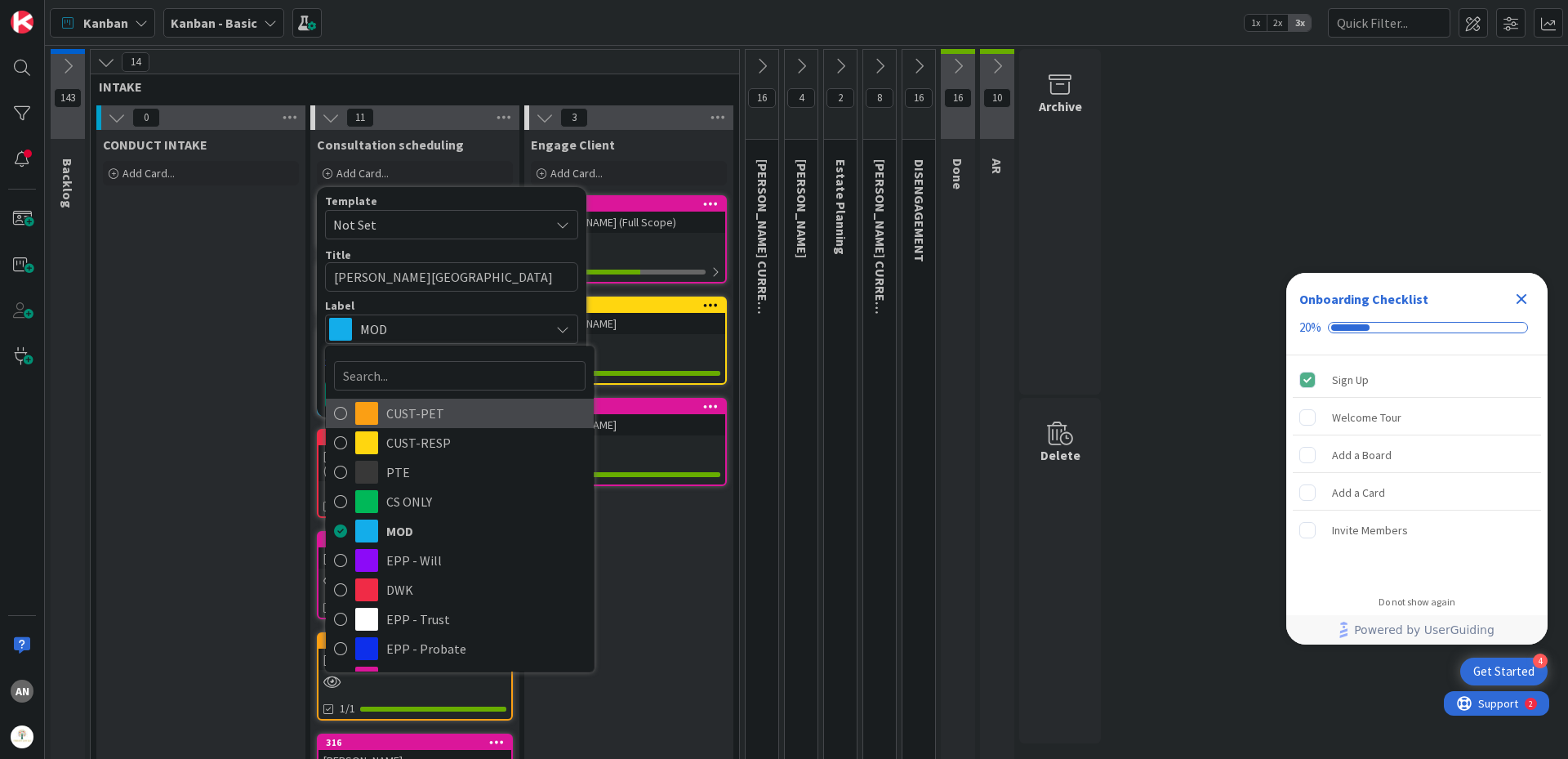
click at [421, 425] on span "CUST-PET" at bounding box center [485, 413] width 199 height 25
type textarea "x"
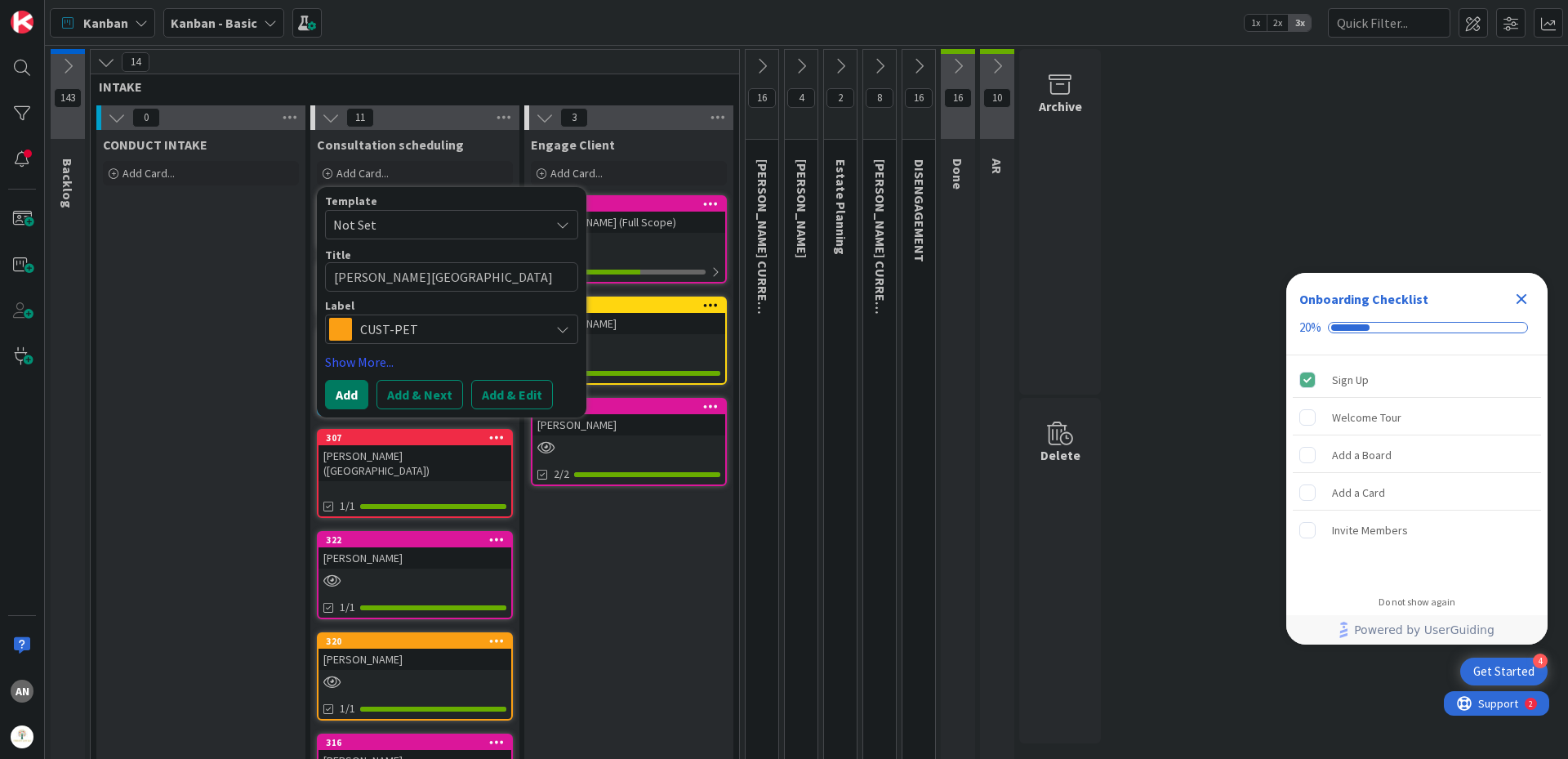
click at [346, 393] on button "Add" at bounding box center [346, 394] width 43 height 29
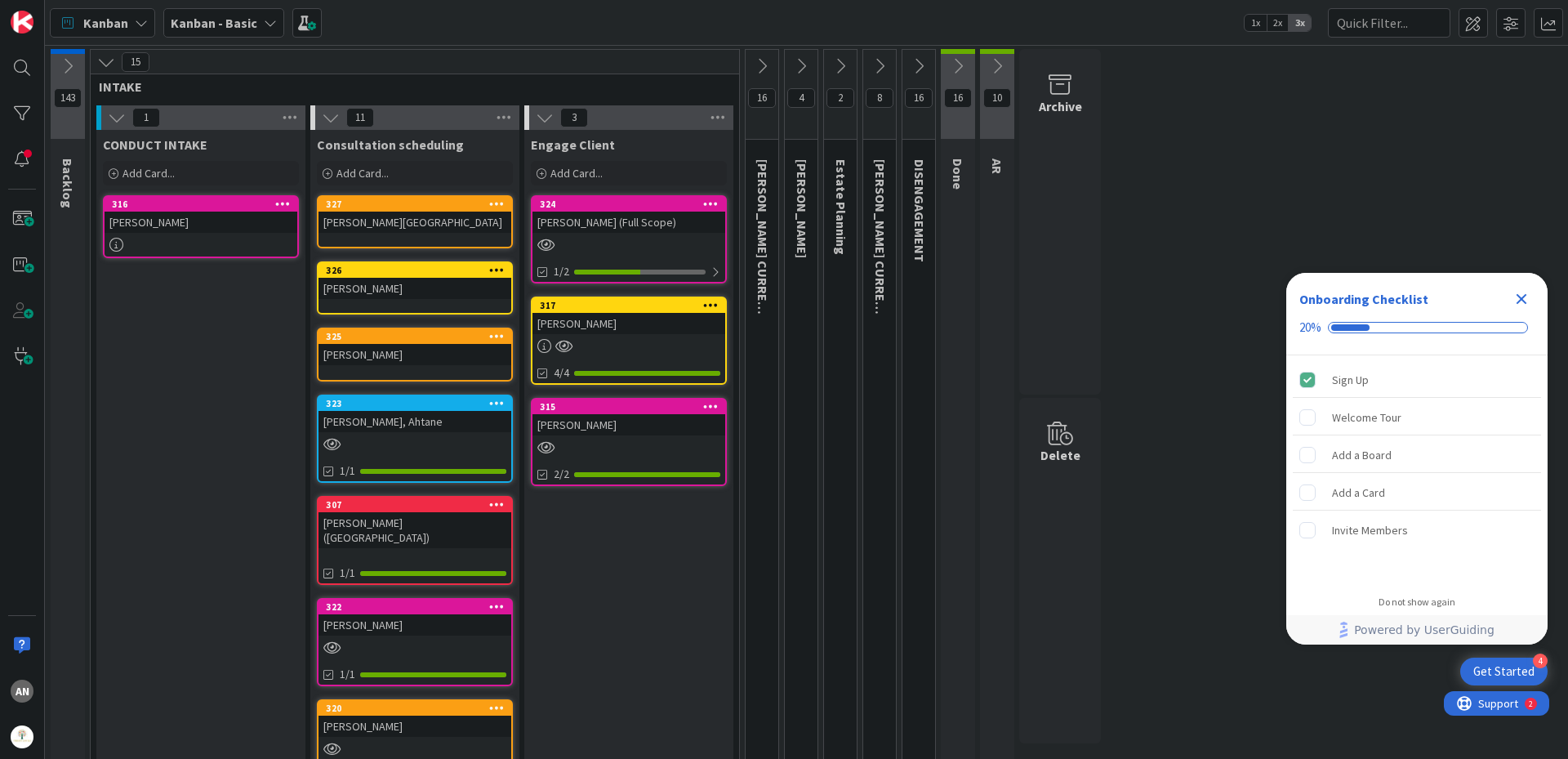
click at [62, 71] on icon at bounding box center [68, 66] width 18 height 18
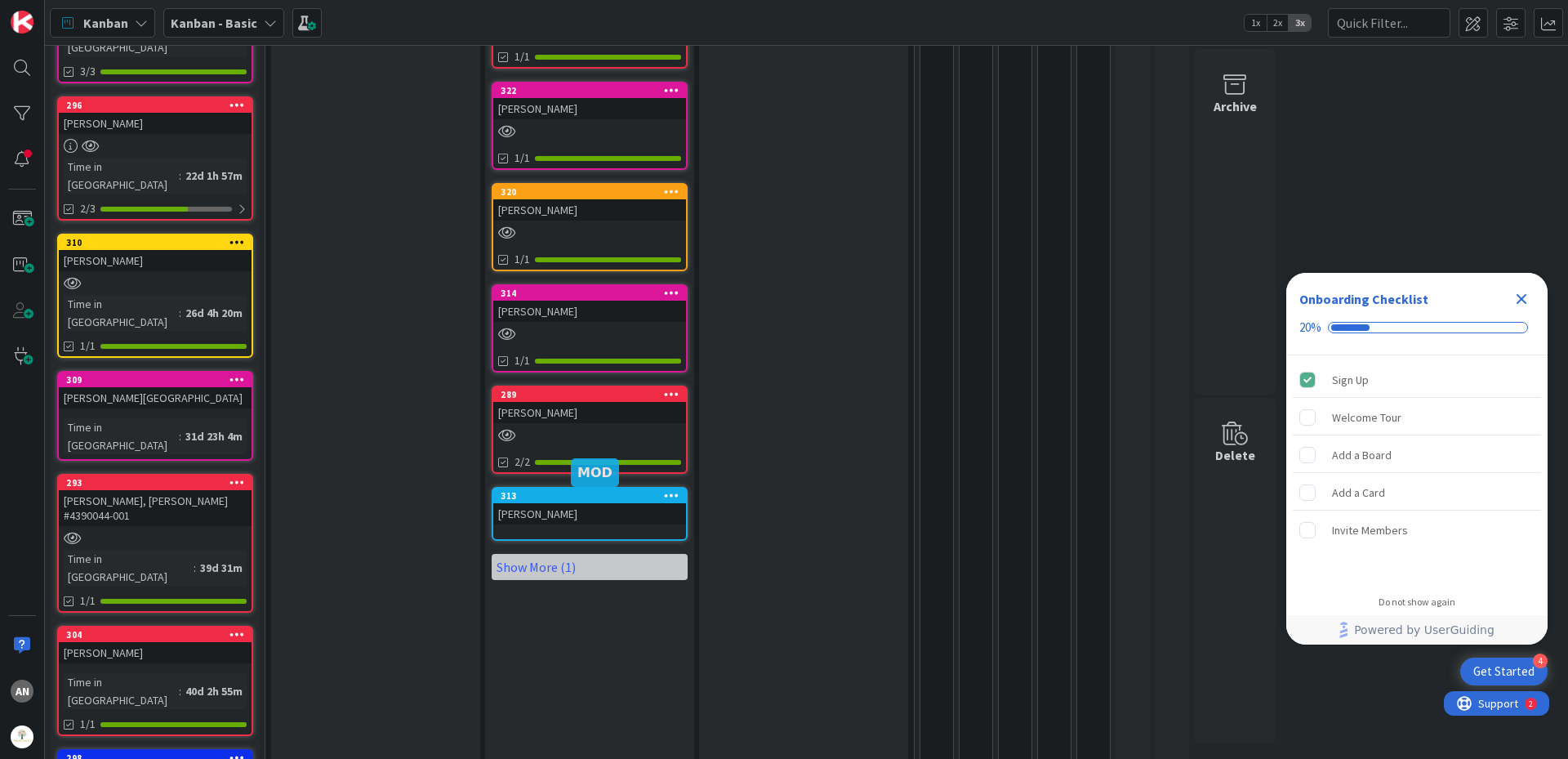
scroll to position [530, 0]
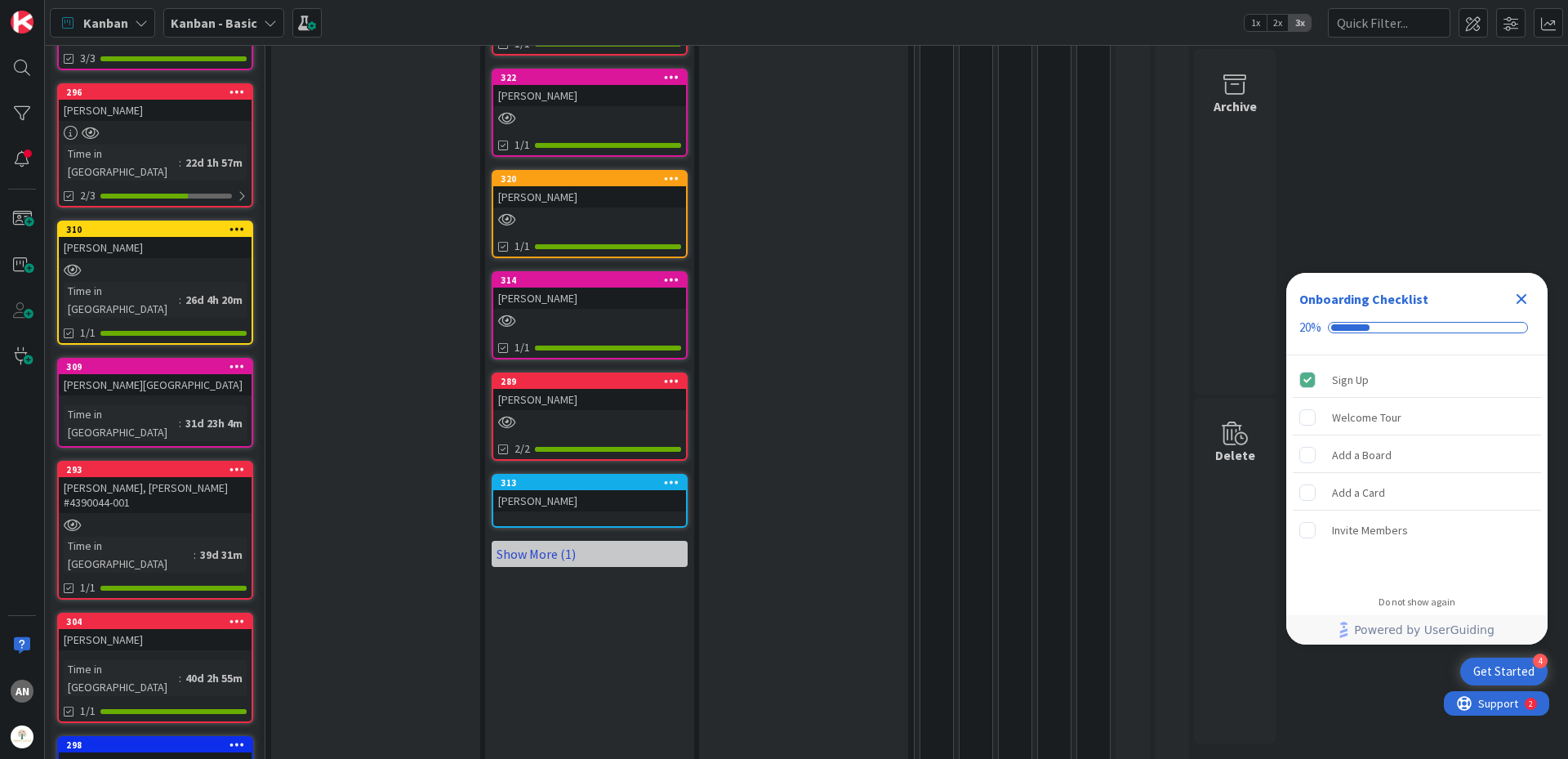
click at [578, 541] on link "Show More (1)" at bounding box center [589, 554] width 196 height 26
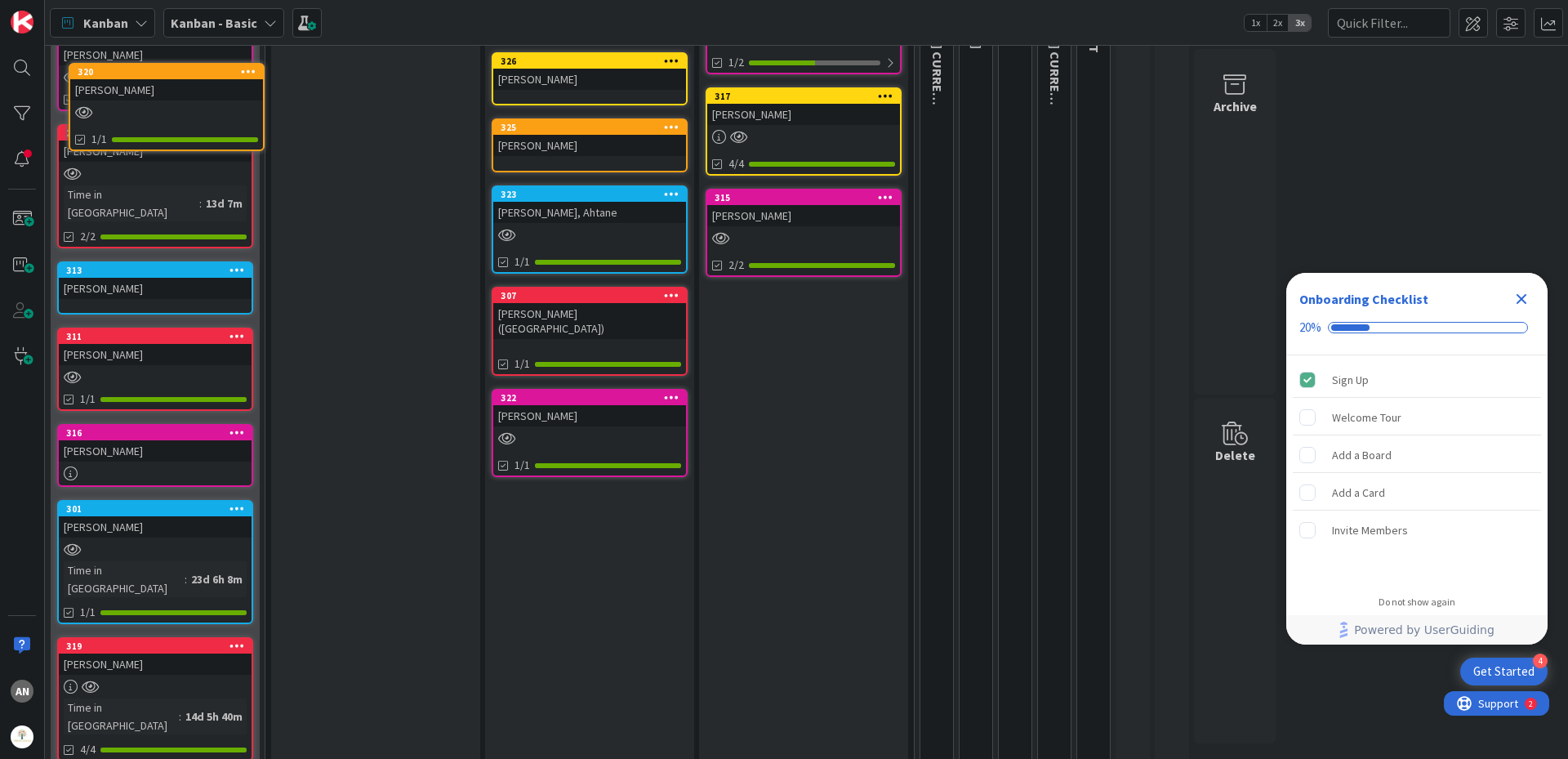
scroll to position [0, 0]
